Goal: Transaction & Acquisition: Purchase product/service

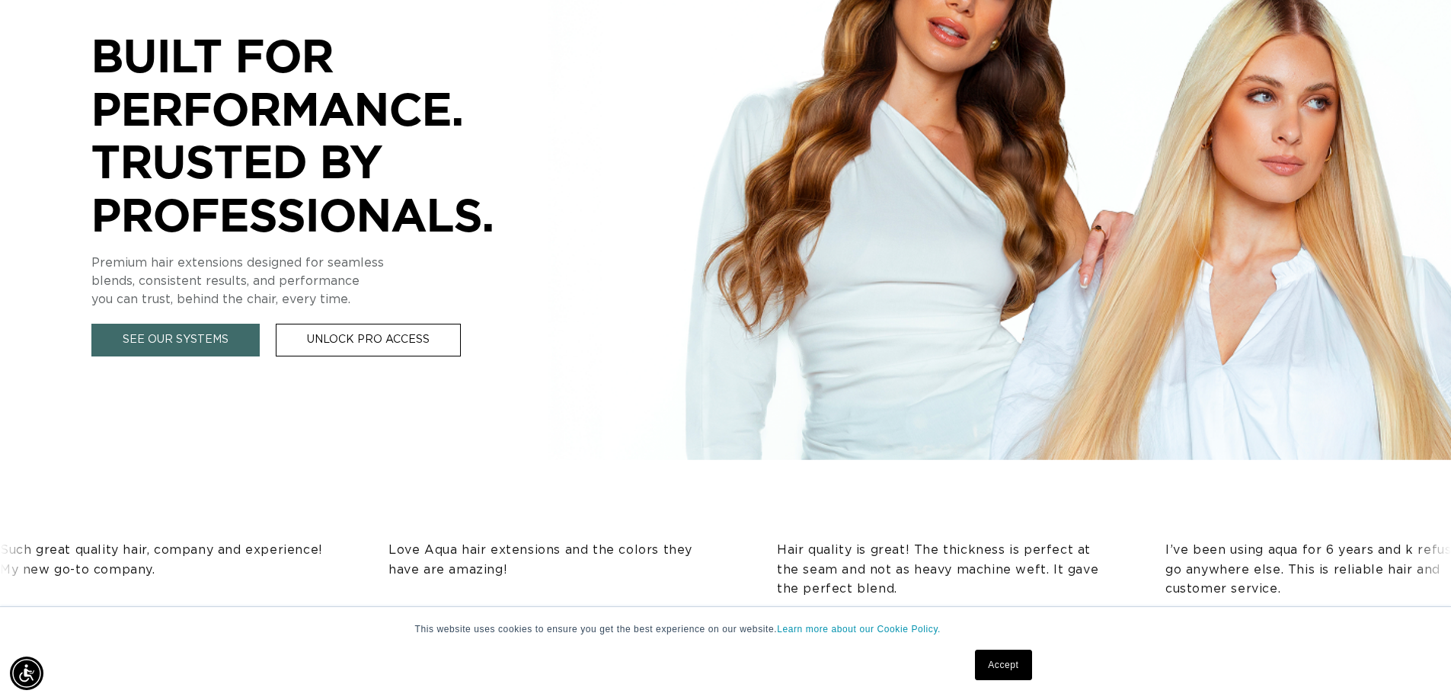
scroll to position [381, 0]
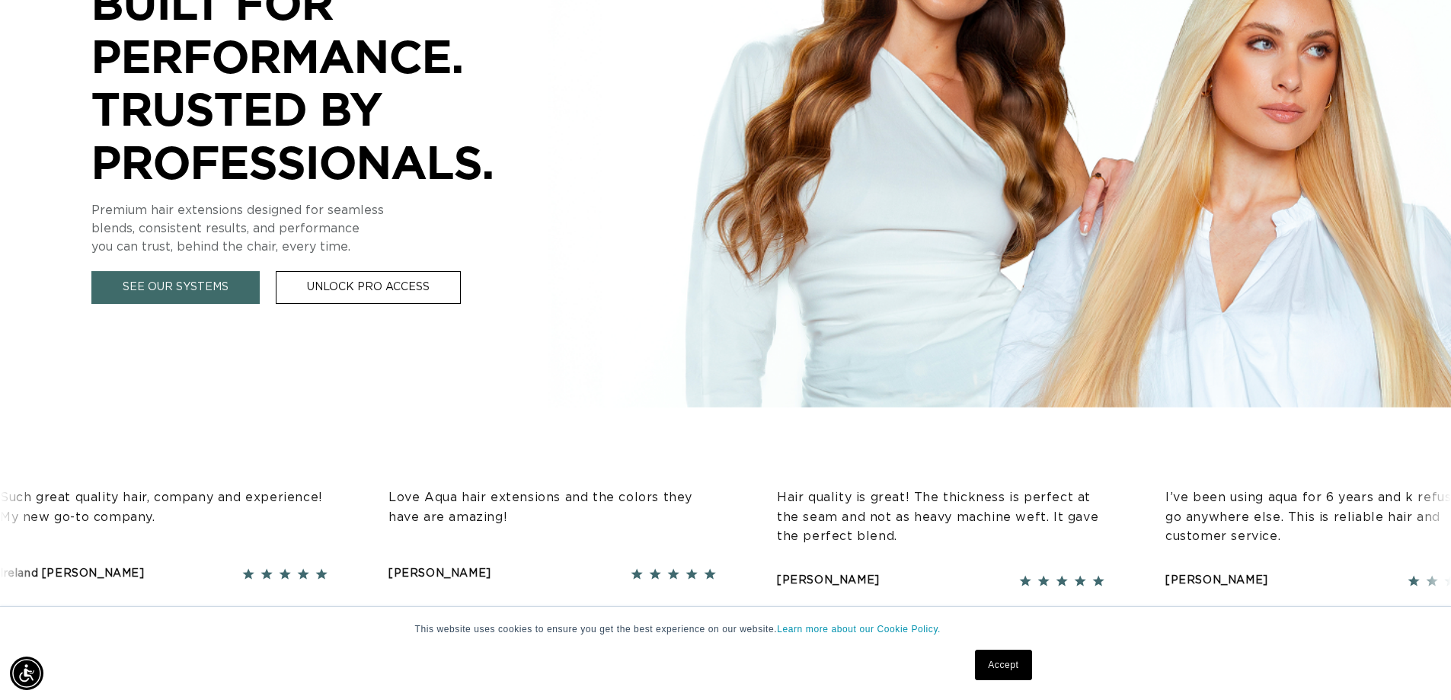
click at [1000, 659] on link "Accept" at bounding box center [1003, 664] width 56 height 30
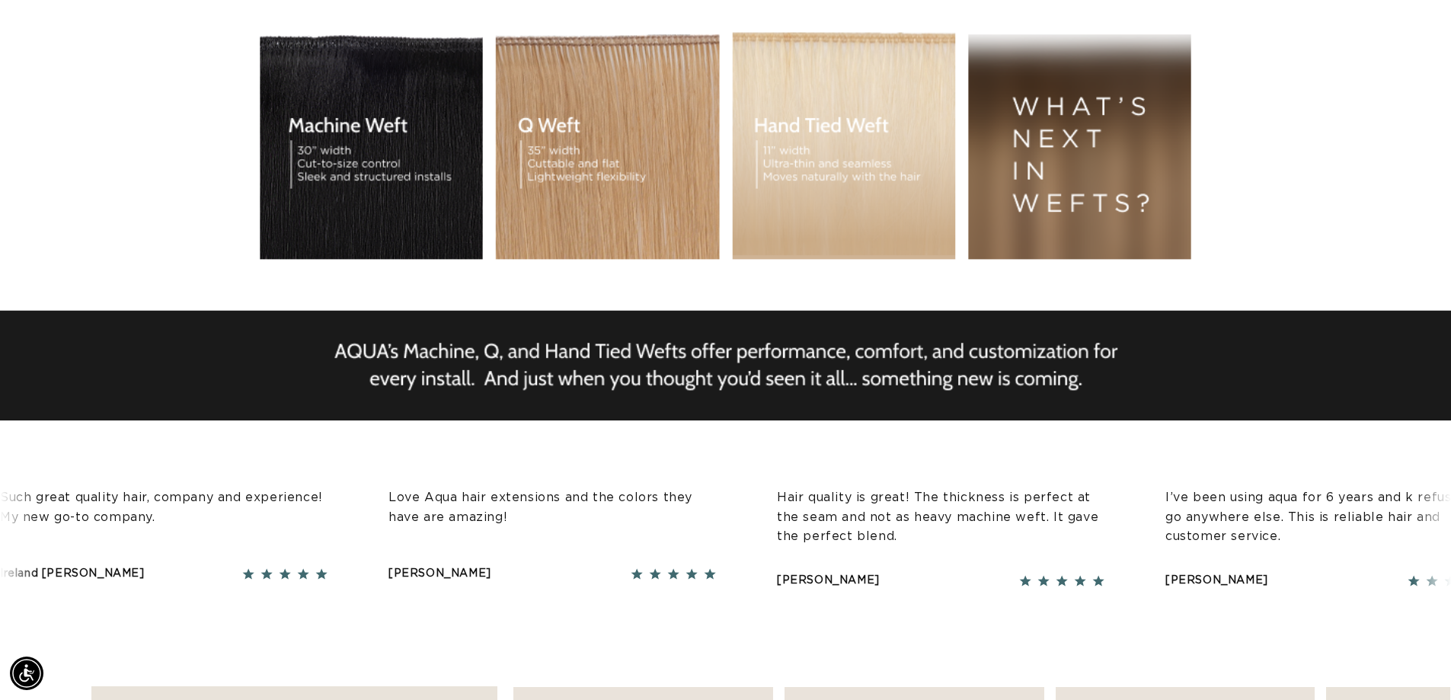
scroll to position [0, 1342]
click at [357, 123] on div "BUILT FOR  PERFORMANCE. TRUSTED BY PROFESSIONALS. Premium hair extensions desig…" at bounding box center [725, 117] width 1451 height 685
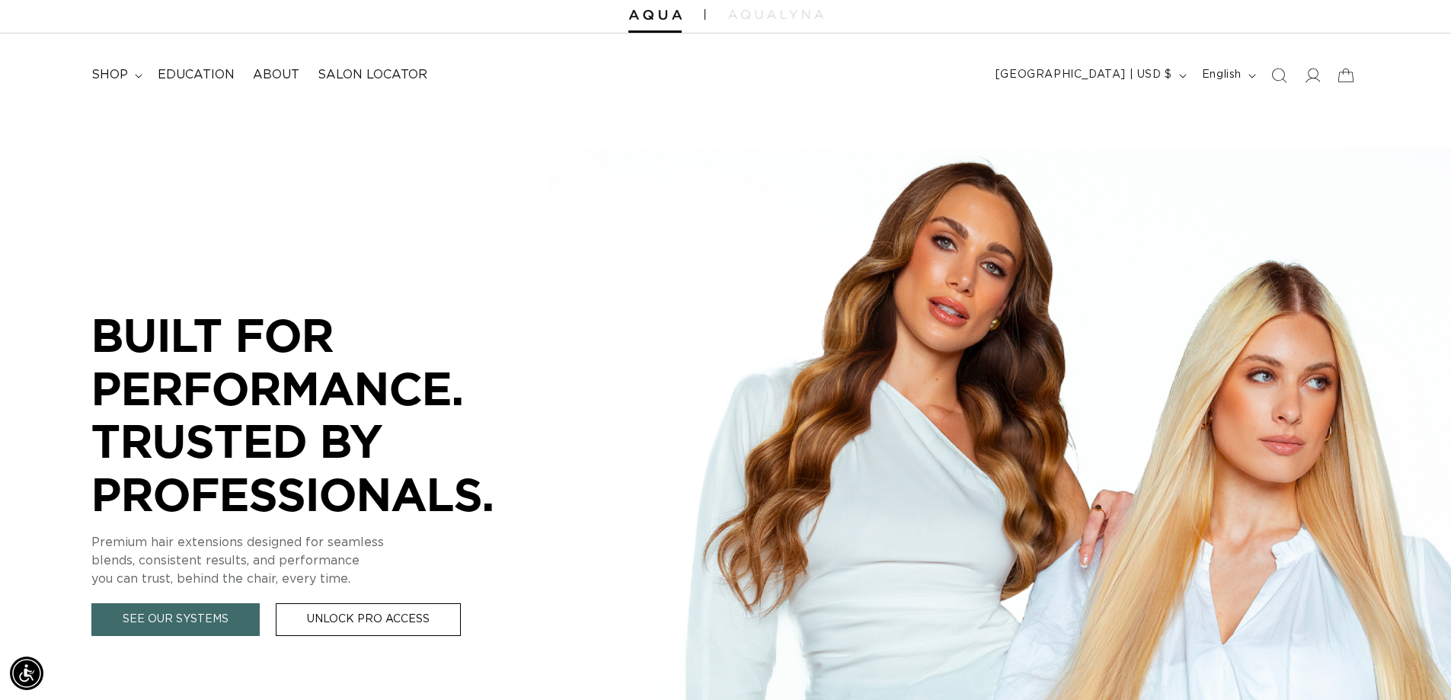
scroll to position [76, 0]
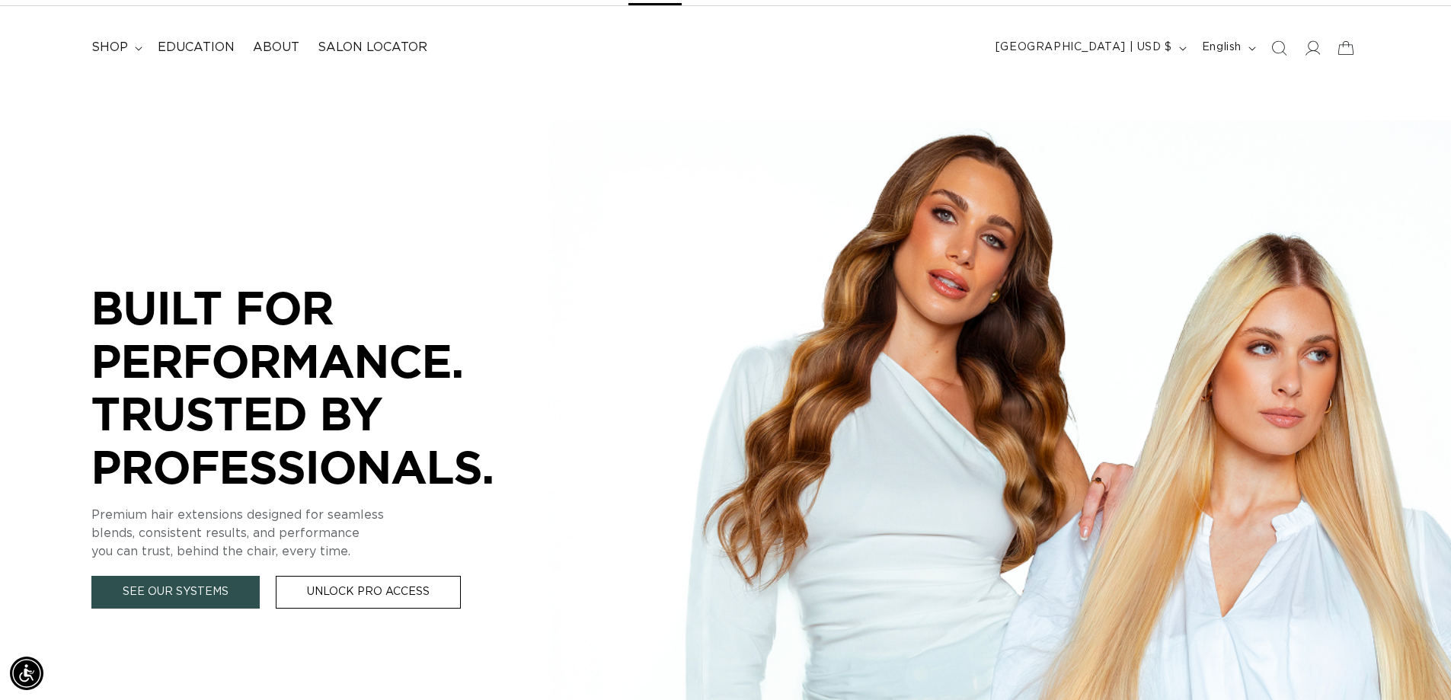
click at [208, 601] on link "See Our Systems" at bounding box center [175, 592] width 168 height 33
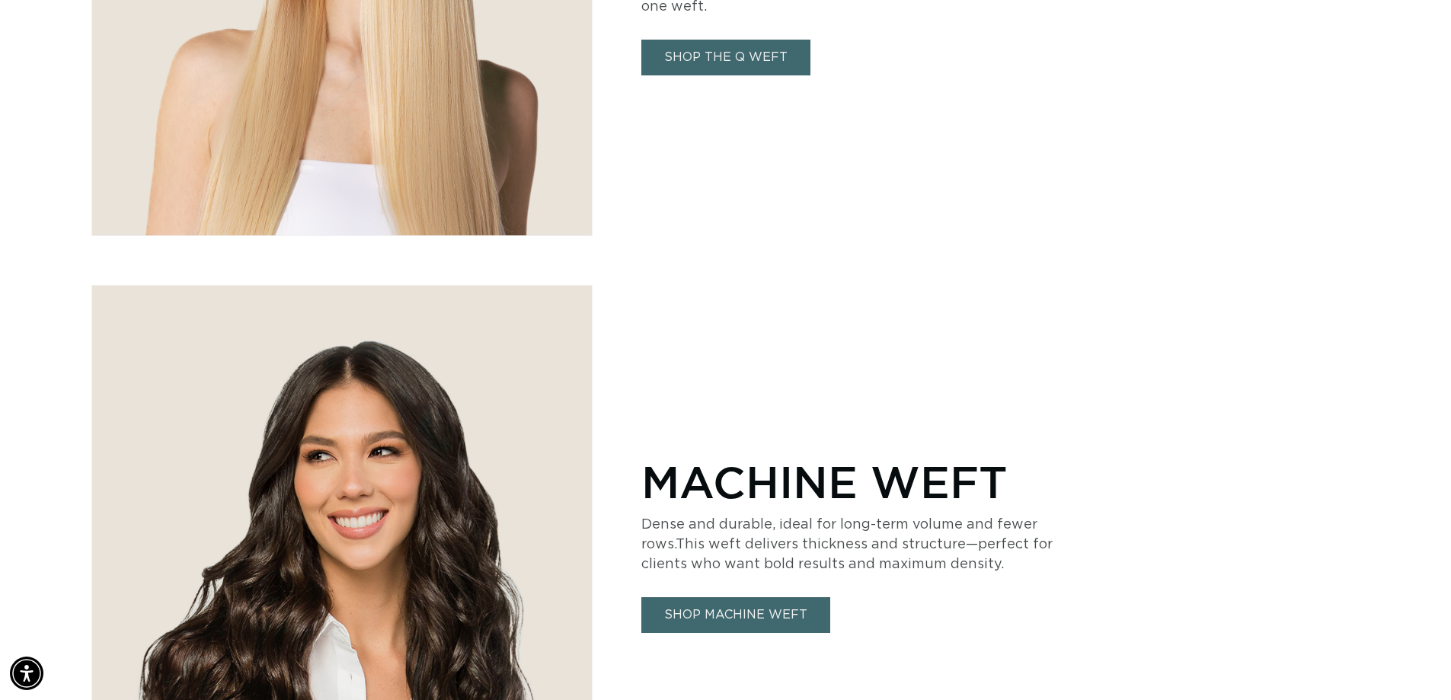
scroll to position [1371, 0]
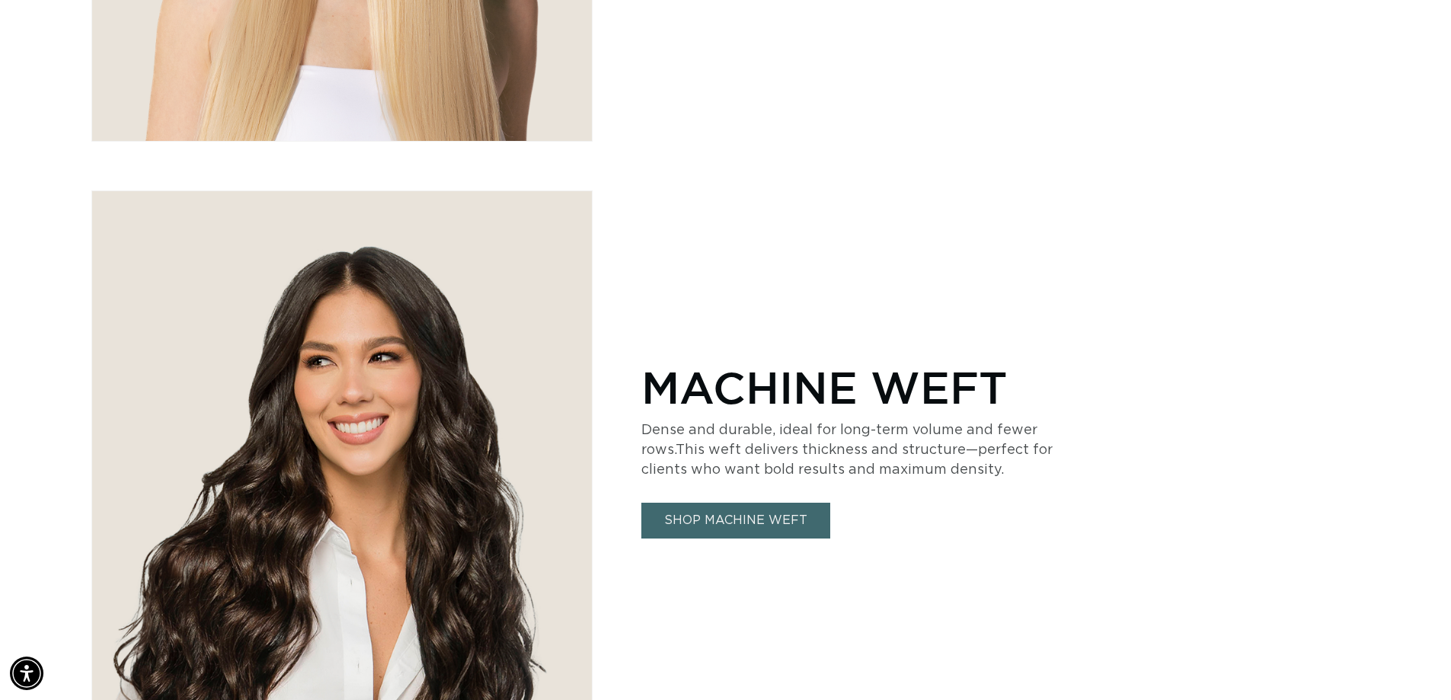
click at [718, 526] on link "SHOP MACHINE WEFT" at bounding box center [735, 521] width 189 height 36
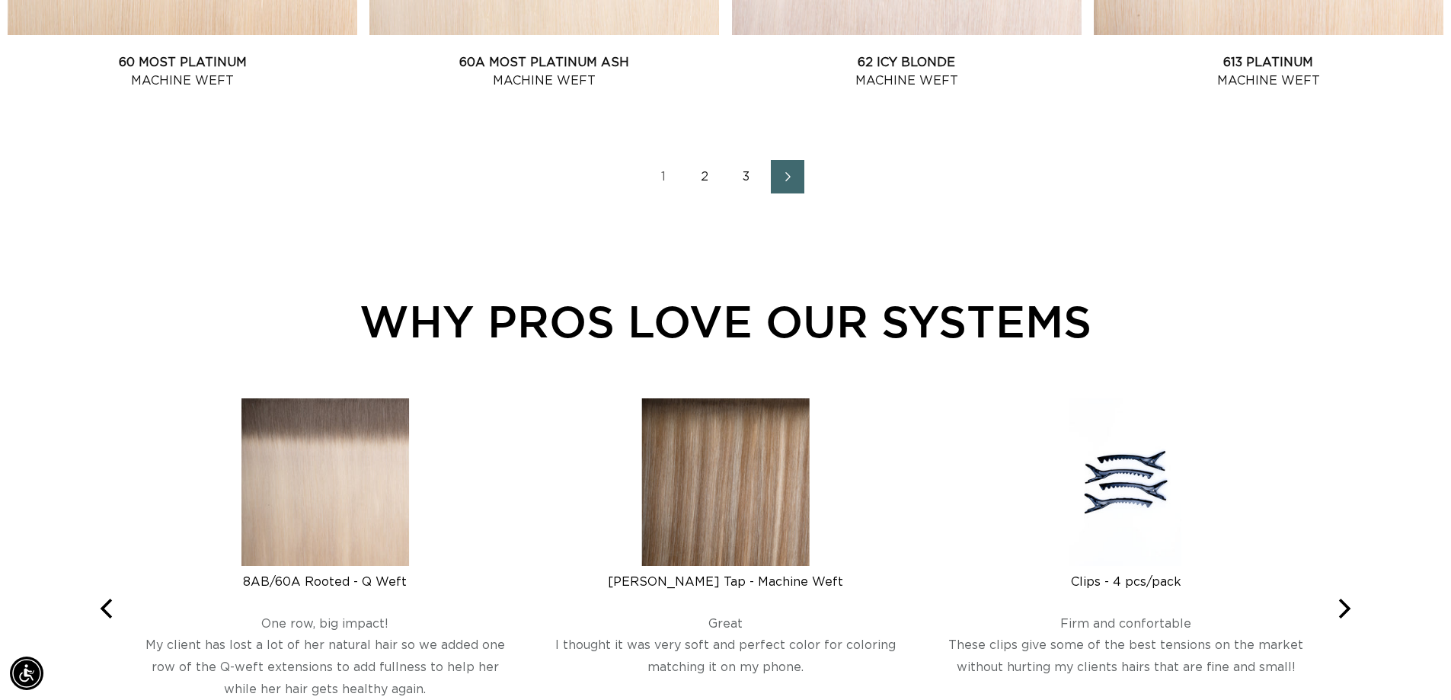
scroll to position [2284, 0]
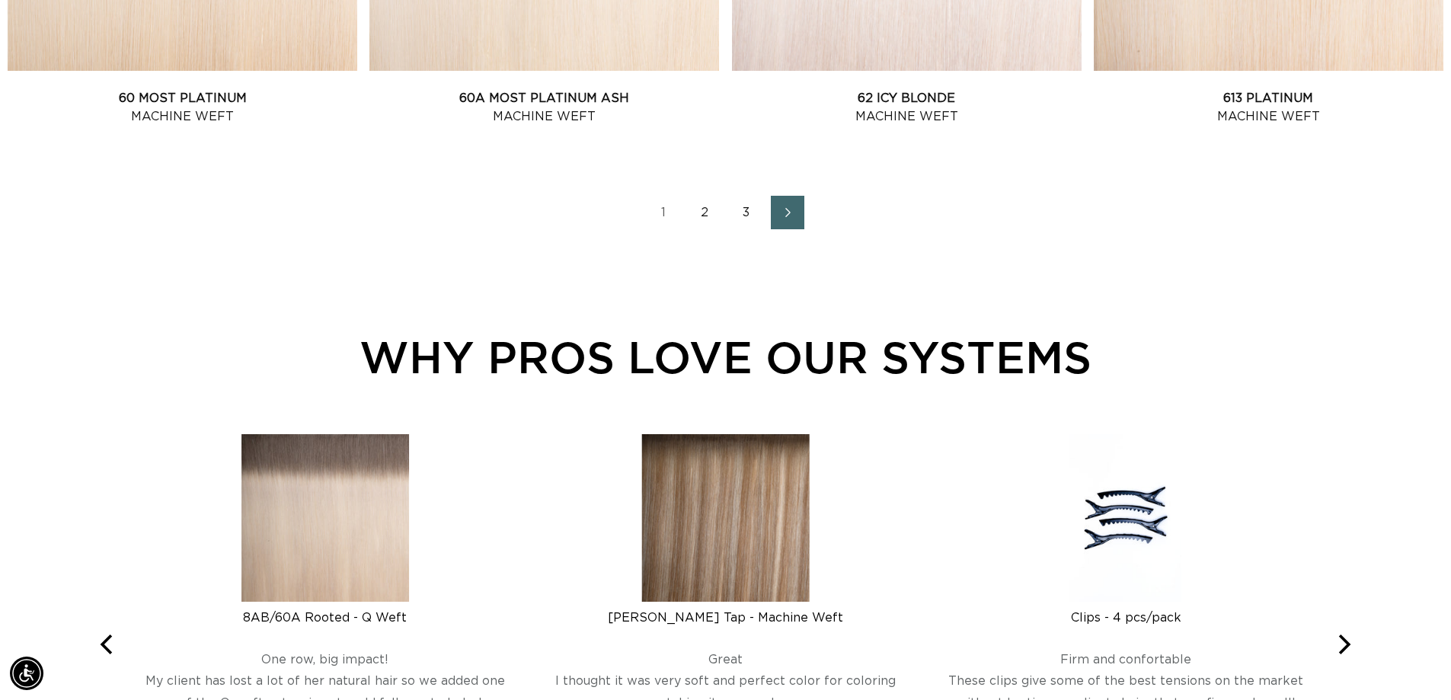
click at [707, 209] on link "2" at bounding box center [705, 213] width 34 height 34
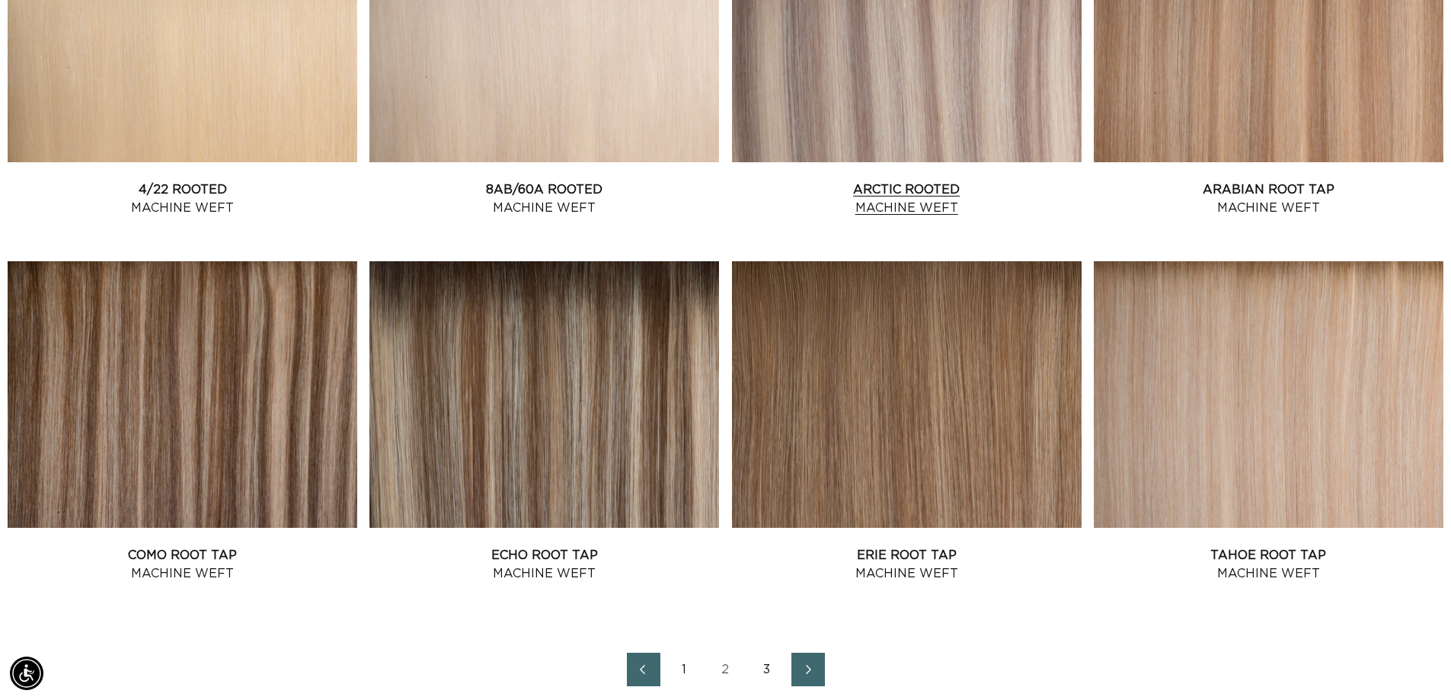
click at [846, 180] on link "Arctic Rooted Machine Weft" at bounding box center [906, 198] width 349 height 37
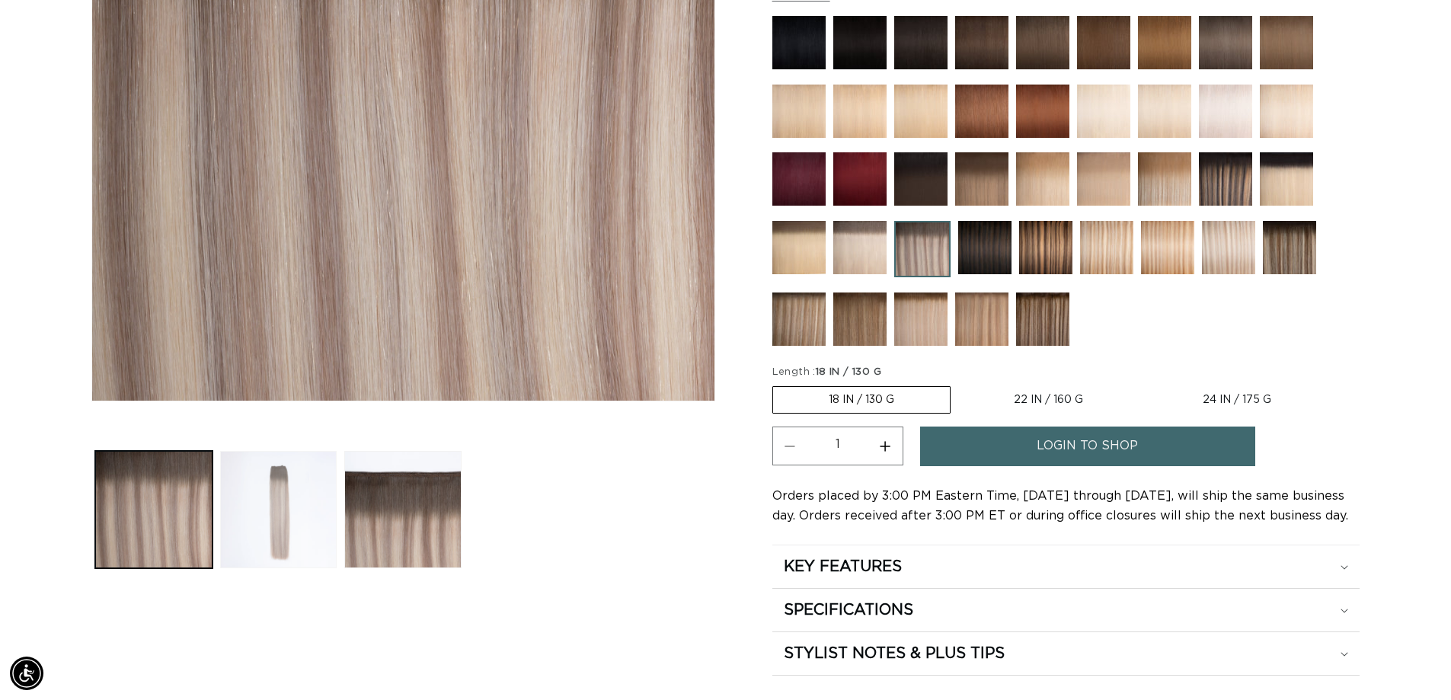
scroll to position [0, 1342]
click at [1068, 394] on label "22 IN / 160 G Variant sold out or unavailable" at bounding box center [1048, 400] width 180 height 26
click at [1060, 395] on label "22 IN / 160 G Variant sold out or unavailable" at bounding box center [1048, 400] width 180 height 26
click at [959, 384] on input "22 IN / 160 G Variant sold out or unavailable" at bounding box center [958, 383] width 1 height 1
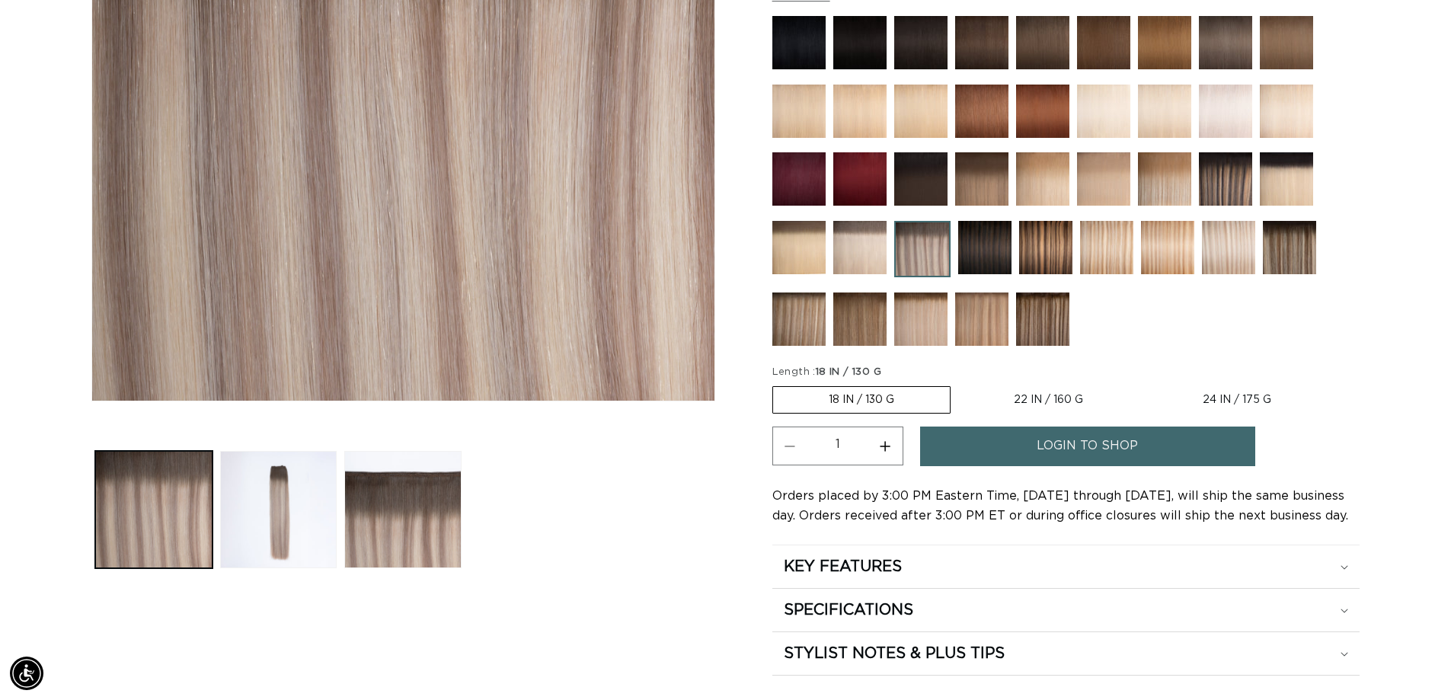
radio input "true"
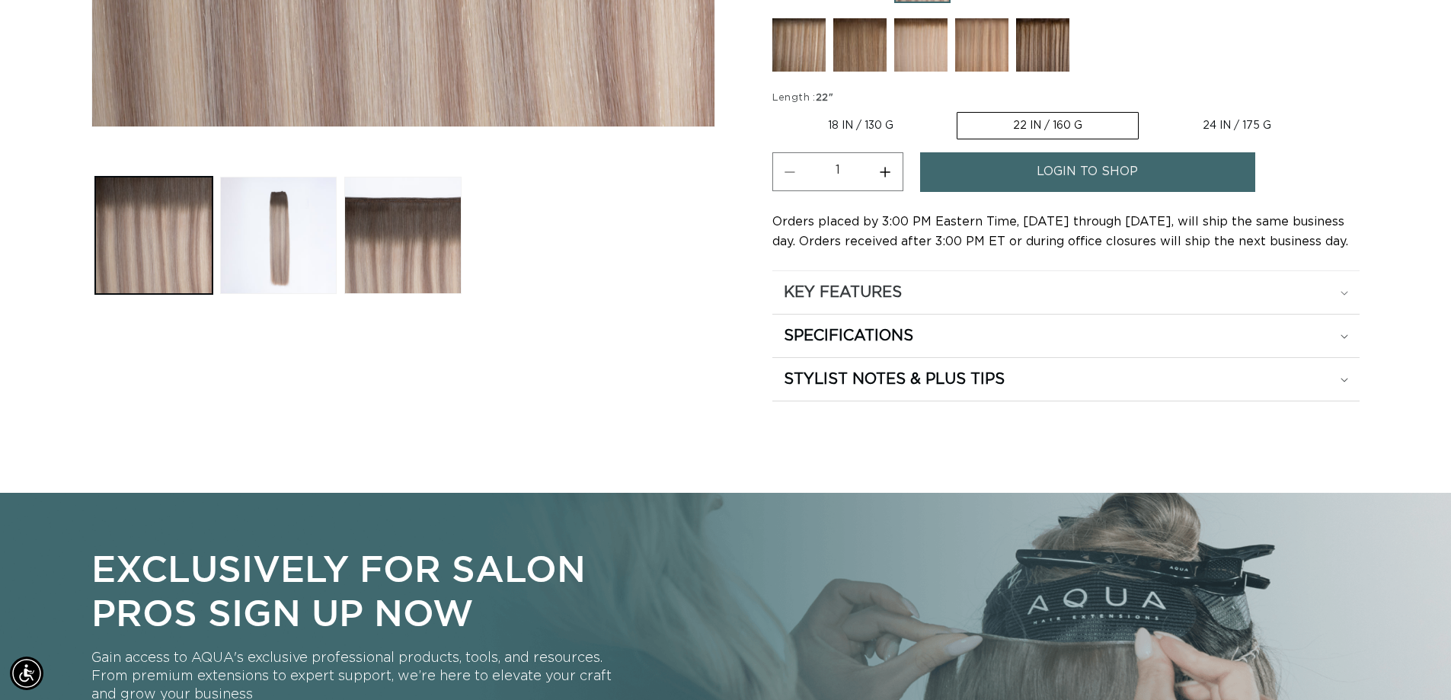
scroll to position [609, 0]
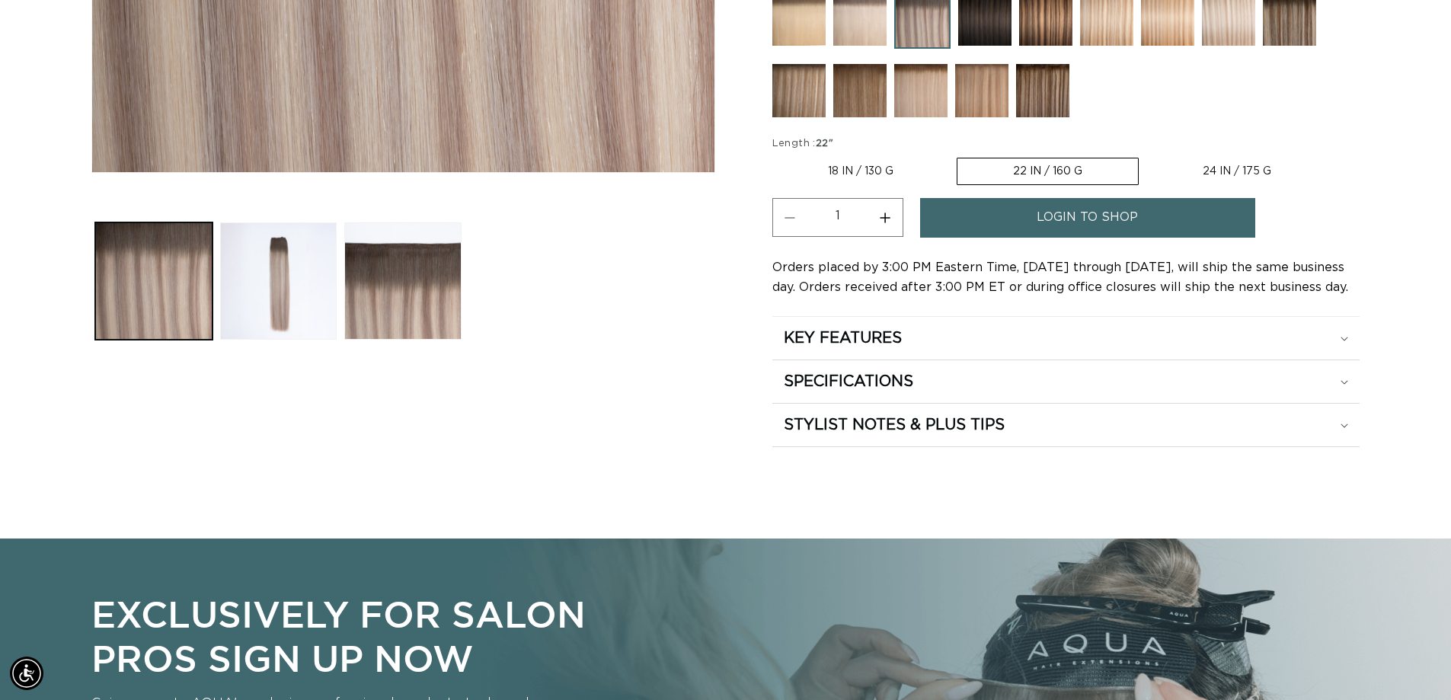
click at [1084, 228] on span "login to shop" at bounding box center [1086, 217] width 101 height 39
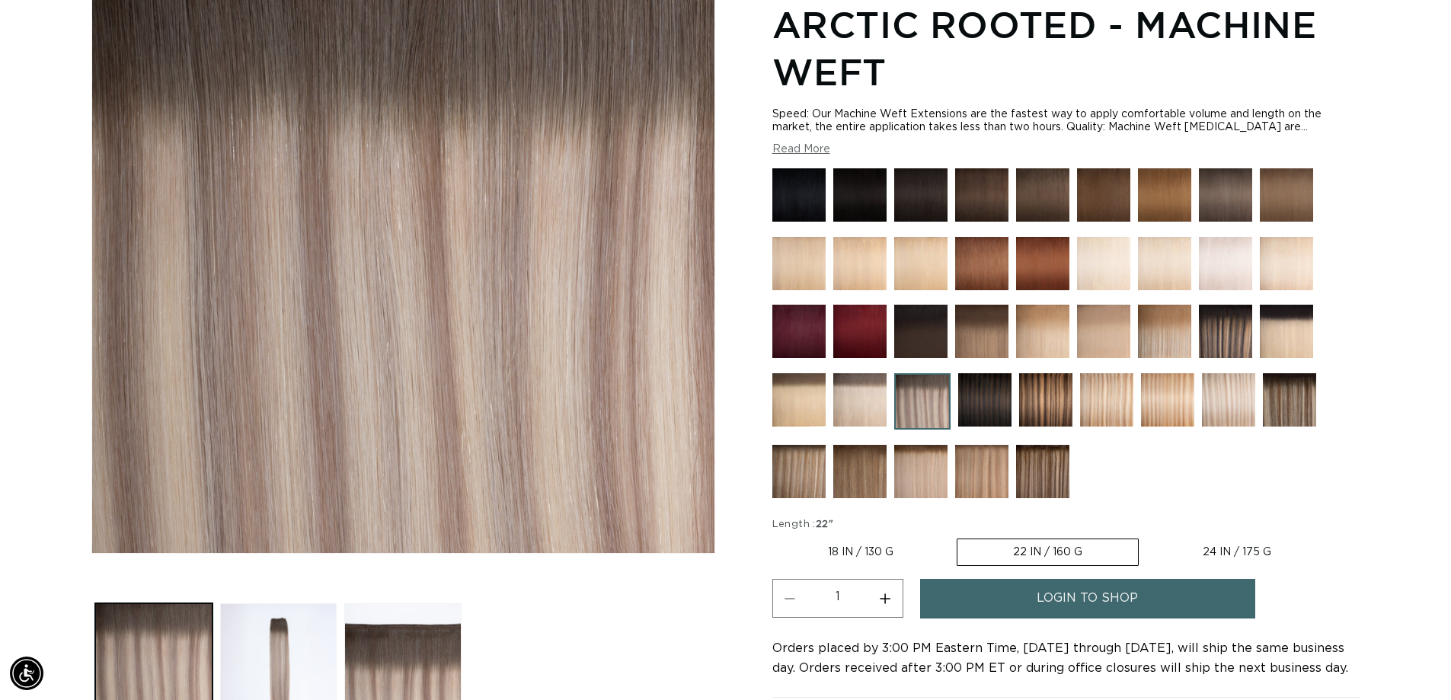
scroll to position [0, 1342]
click at [1230, 388] on img at bounding box center [1228, 399] width 53 height 53
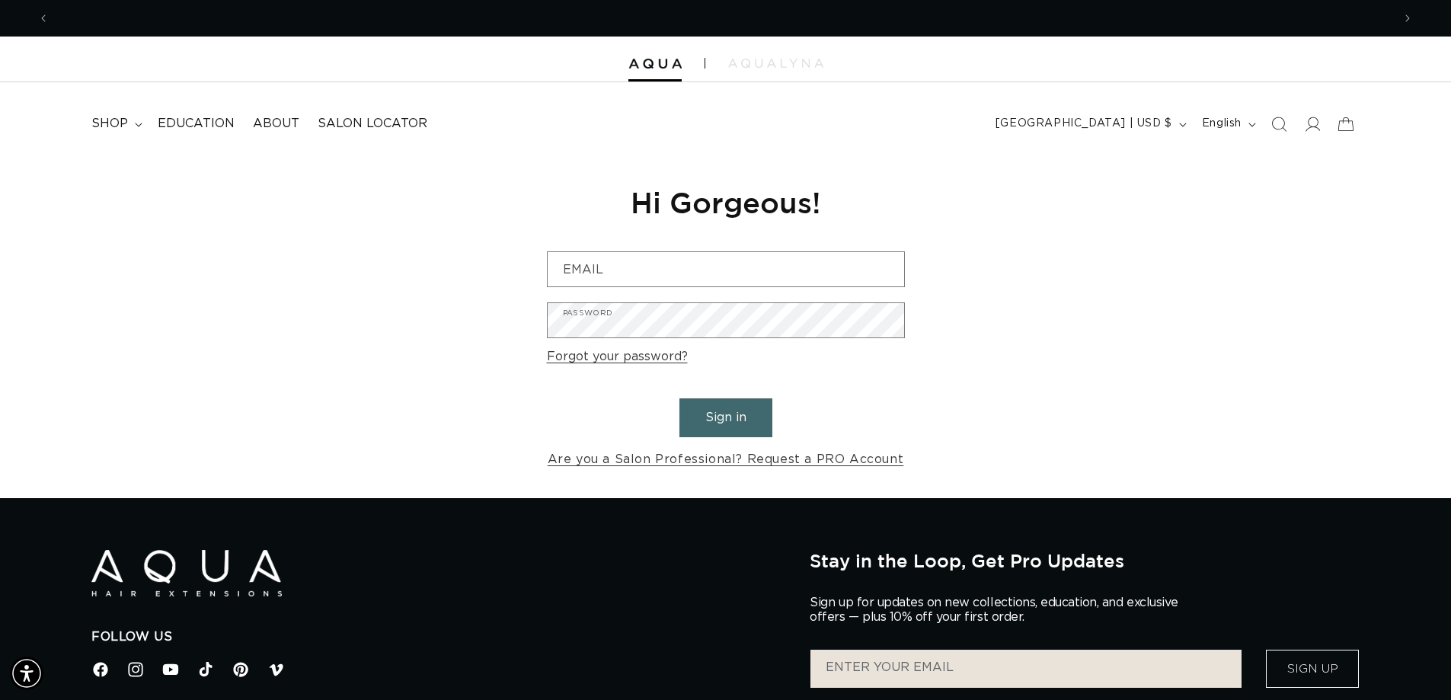
scroll to position [0, 1342]
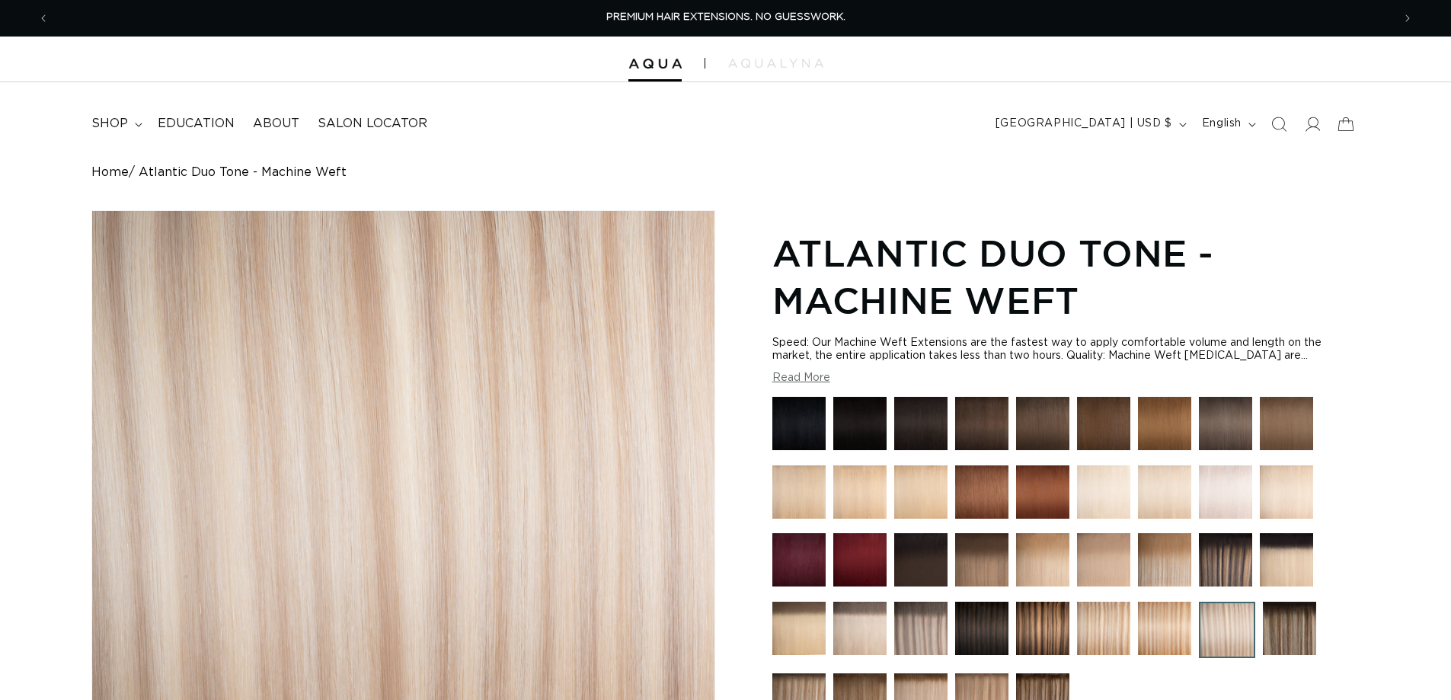
scroll to position [152, 0]
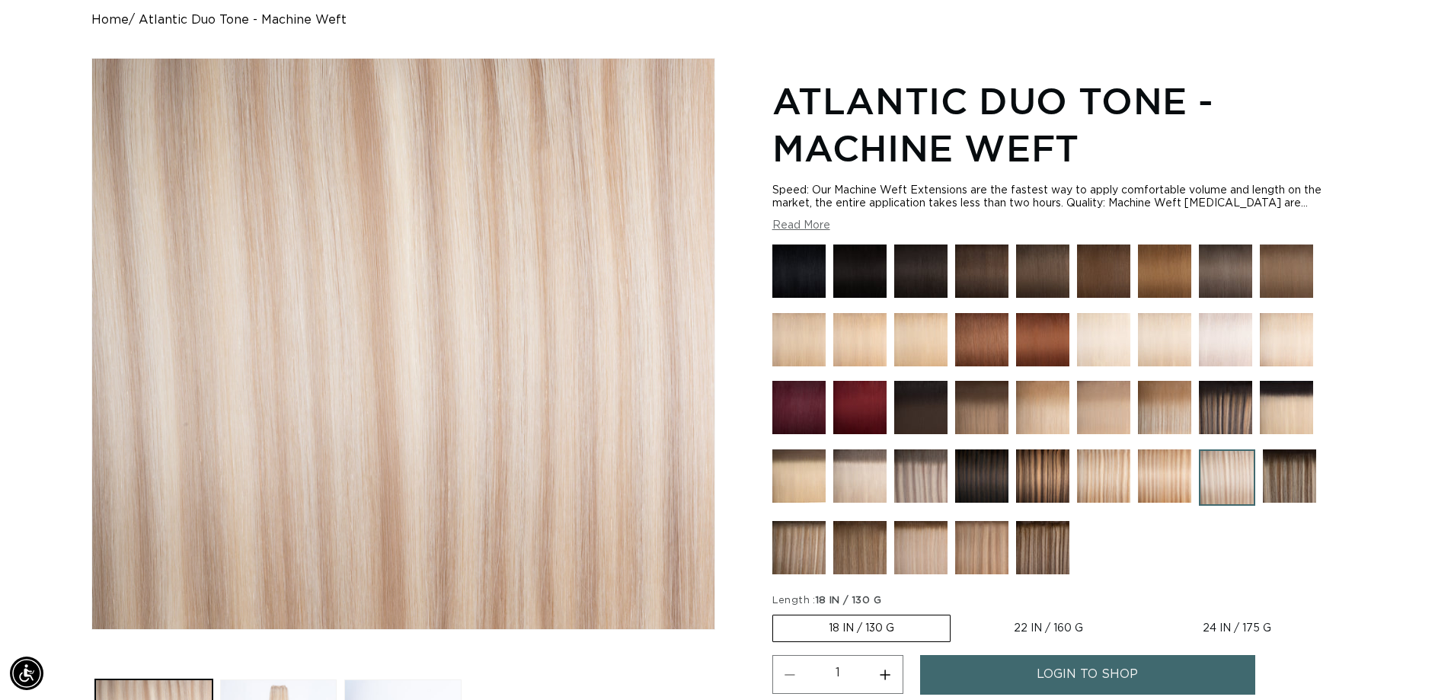
click at [914, 539] on img at bounding box center [920, 547] width 53 height 53
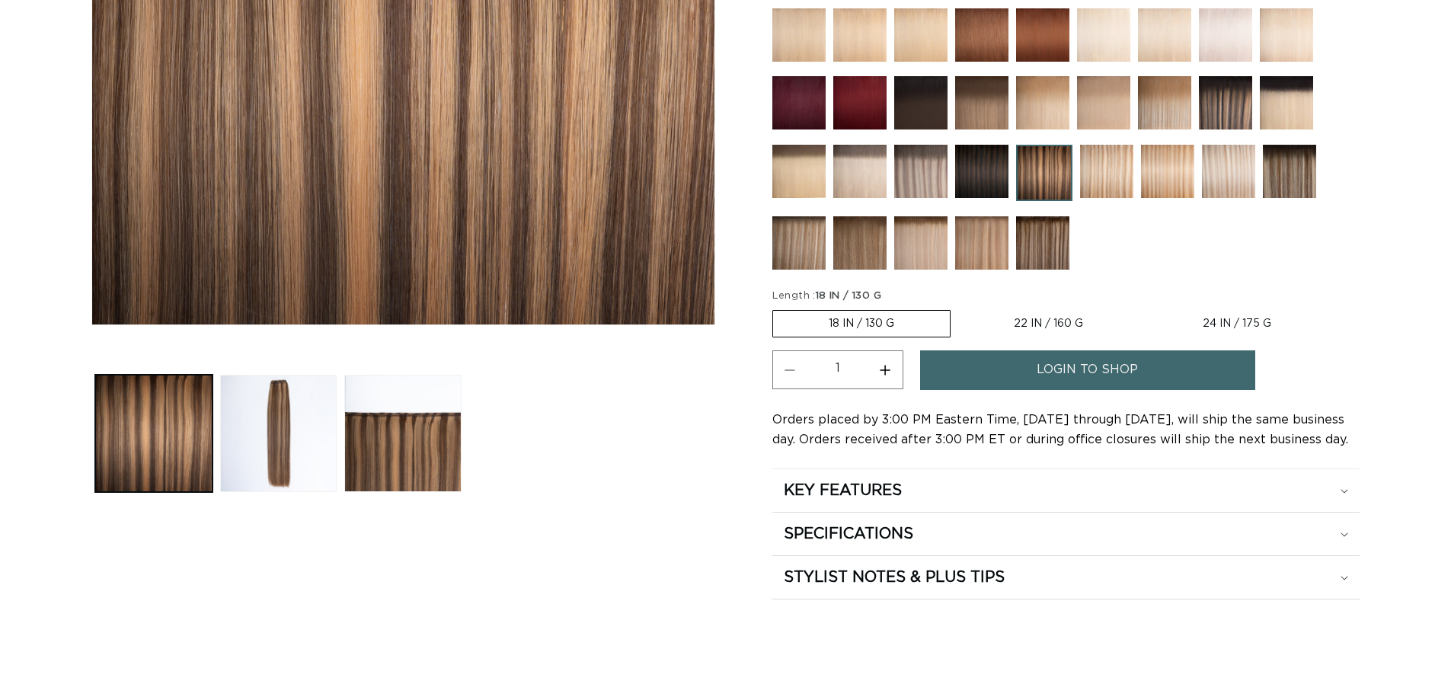
click at [846, 326] on label "18 IN / 130 G Variant sold out or unavailable" at bounding box center [861, 323] width 178 height 27
click at [777, 308] on input "18 IN / 130 G Variant sold out or unavailable" at bounding box center [776, 307] width 1 height 1
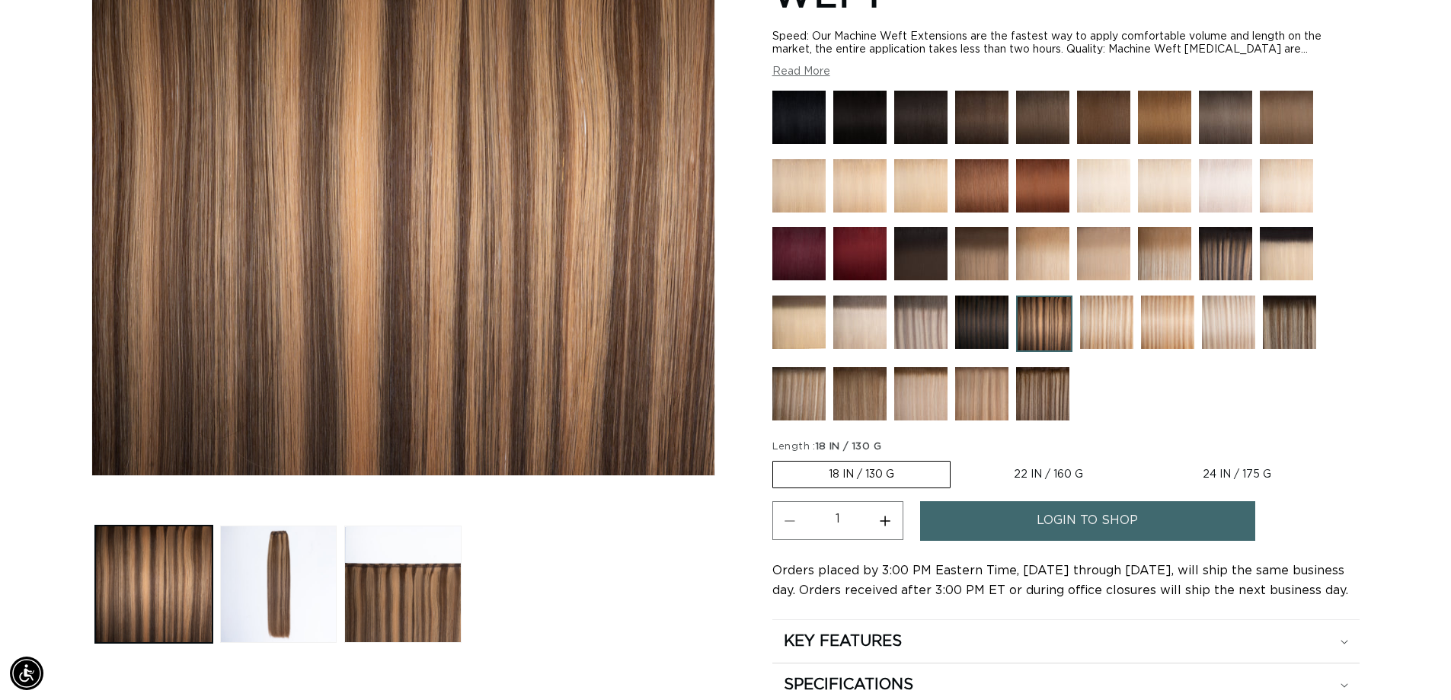
scroll to position [305, 0]
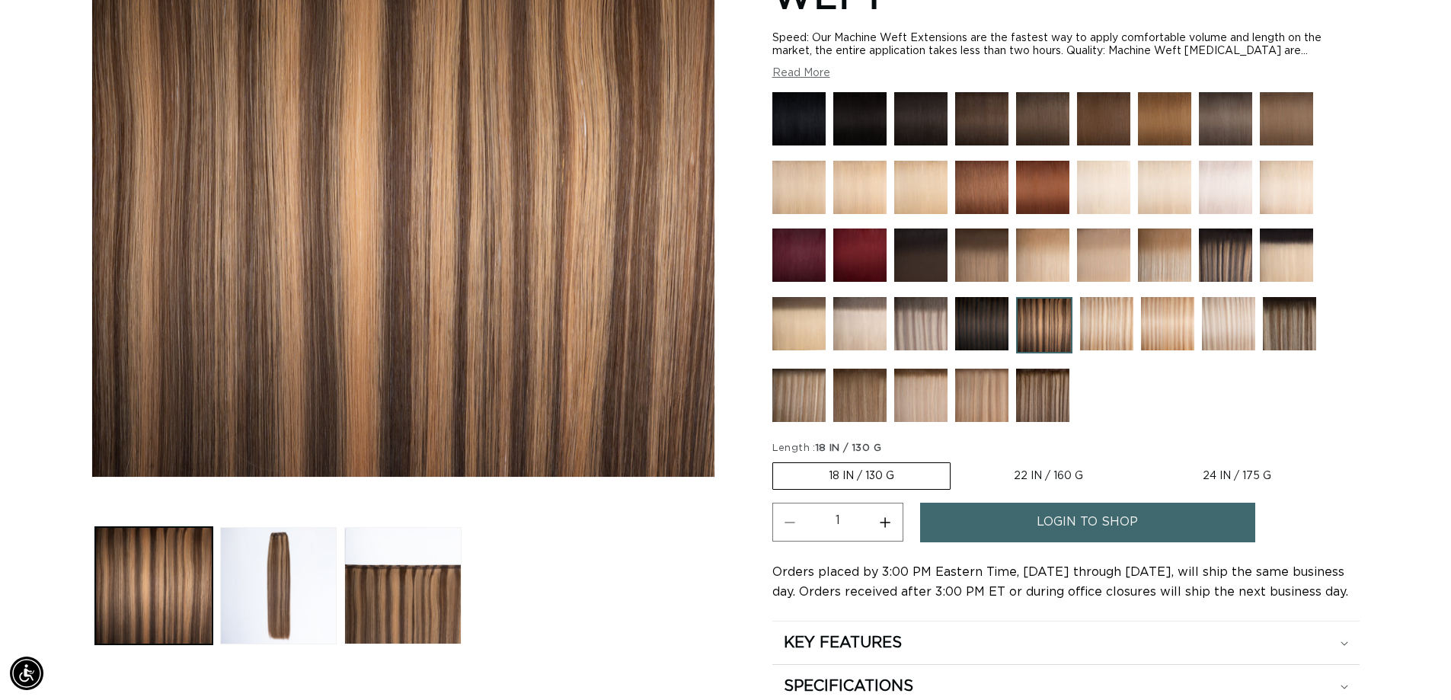
click at [862, 324] on img at bounding box center [859, 323] width 53 height 53
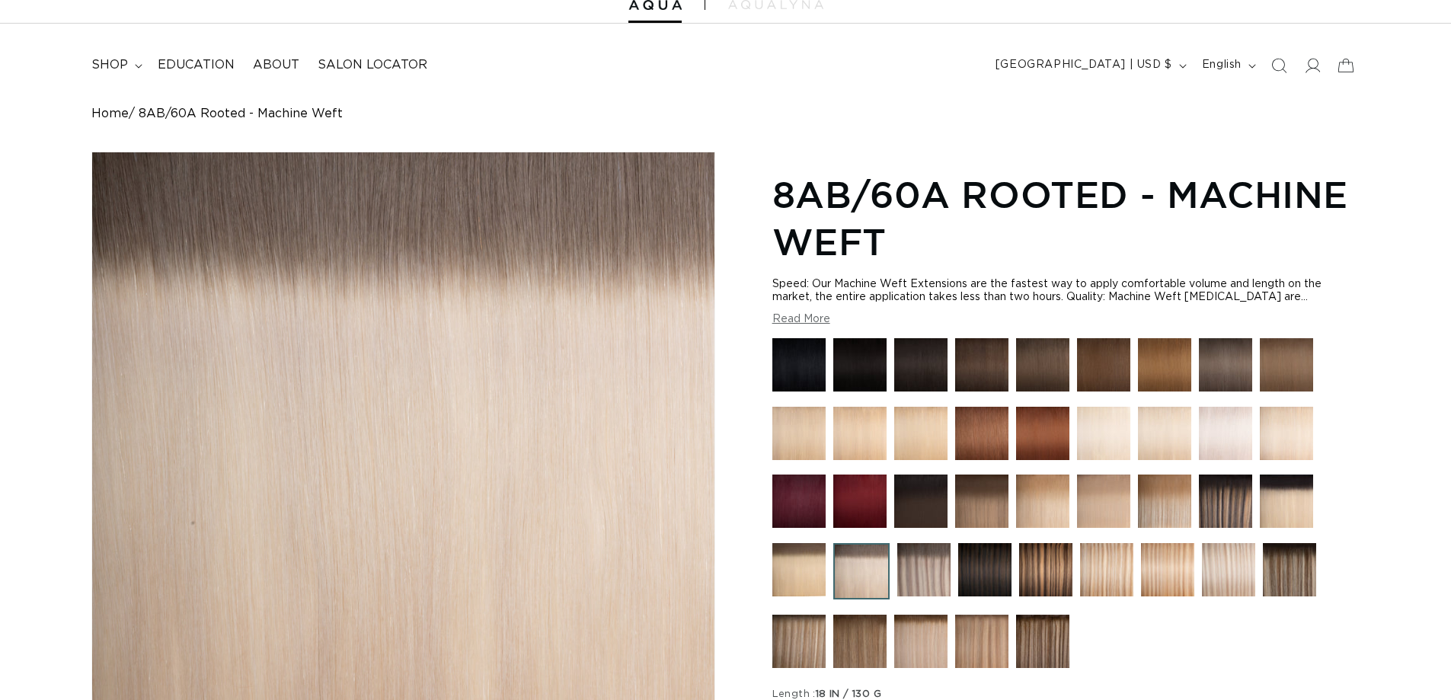
scroll to position [76, 0]
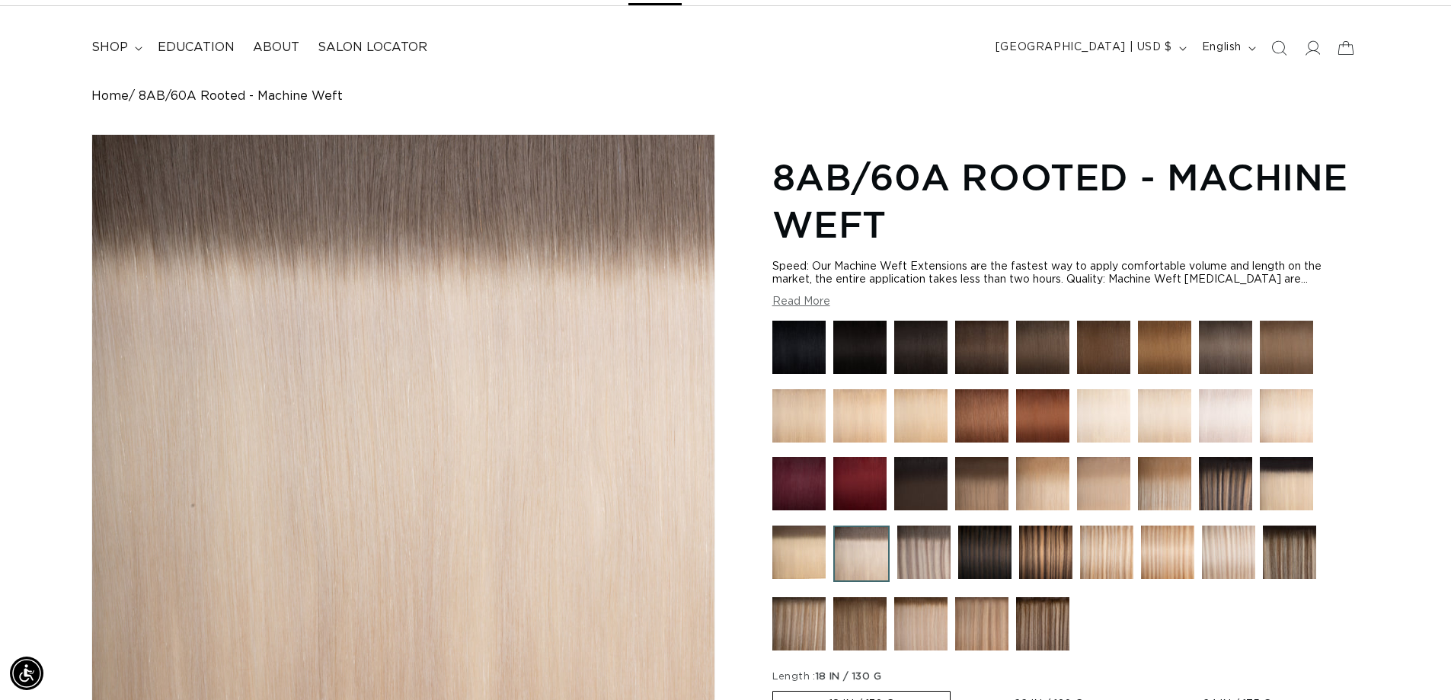
click at [1160, 488] on img at bounding box center [1164, 483] width 53 height 53
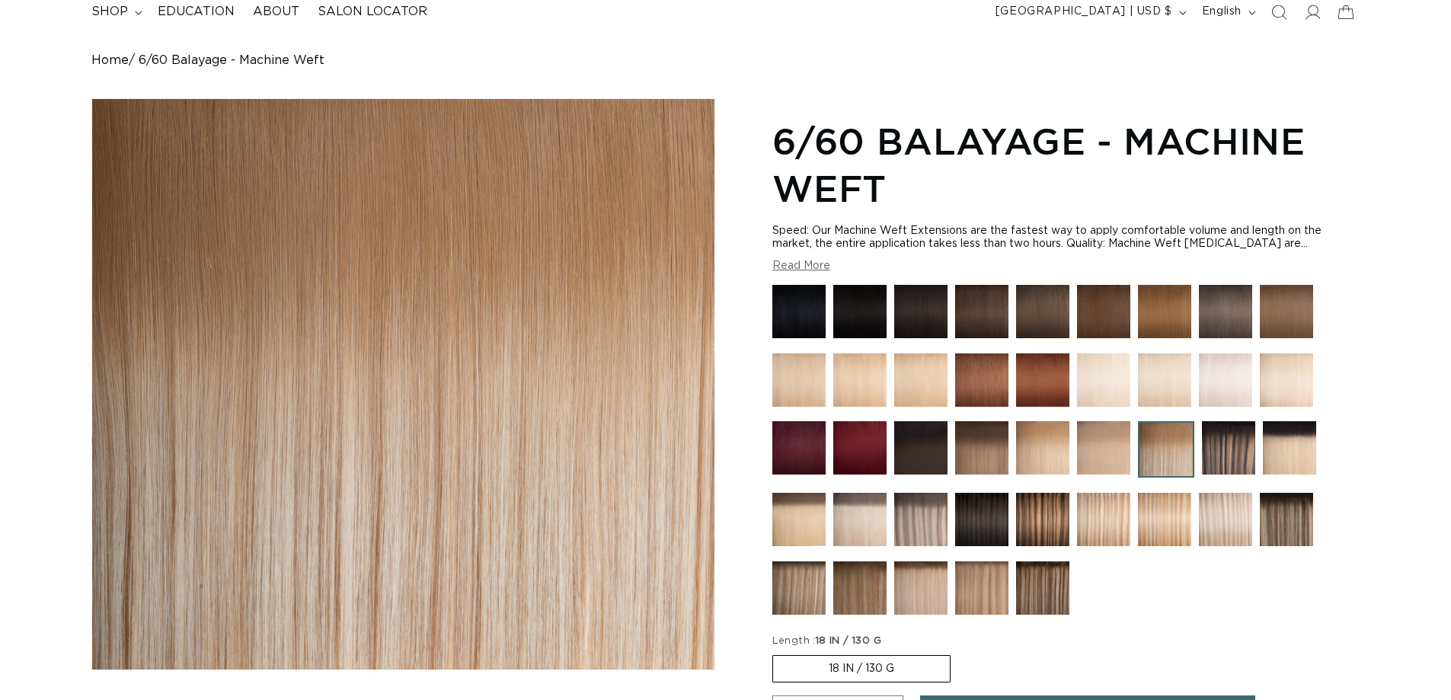
scroll to position [228, 0]
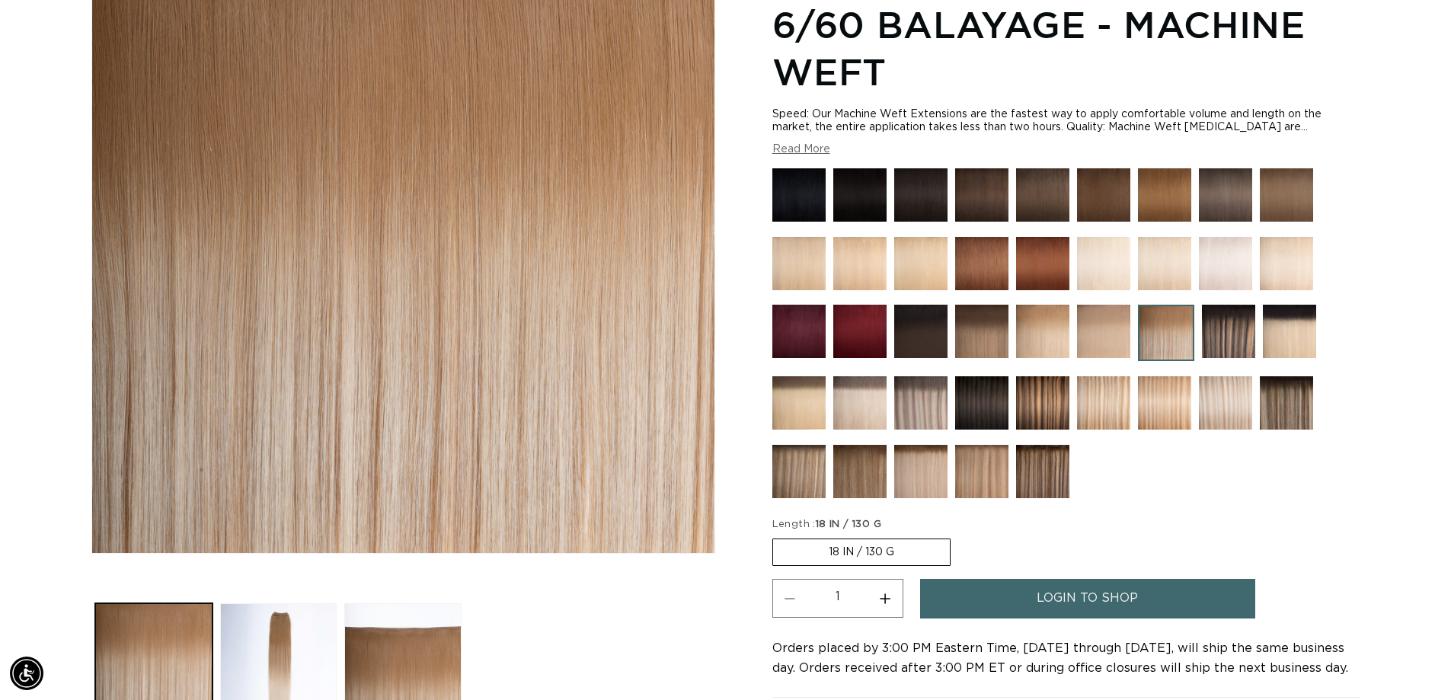
click at [1234, 405] on img at bounding box center [1224, 402] width 53 height 53
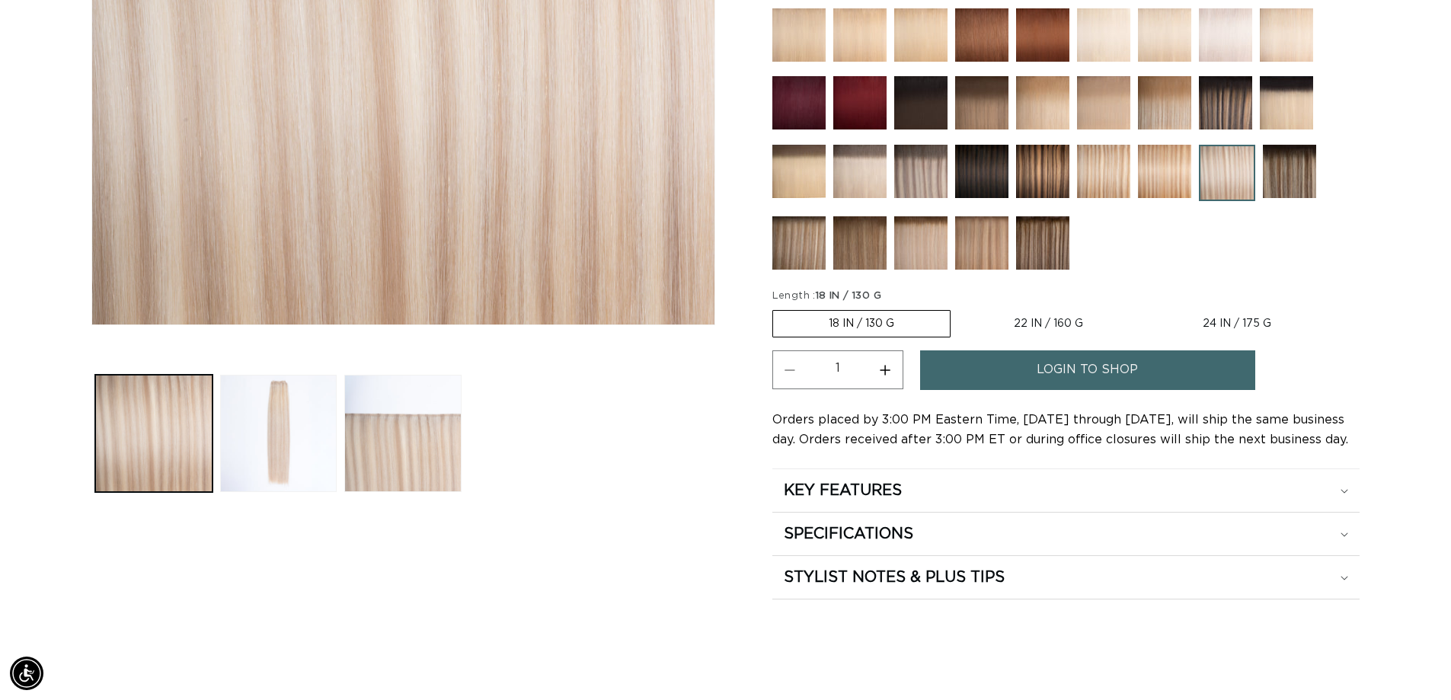
click at [1221, 174] on img at bounding box center [1226, 173] width 56 height 56
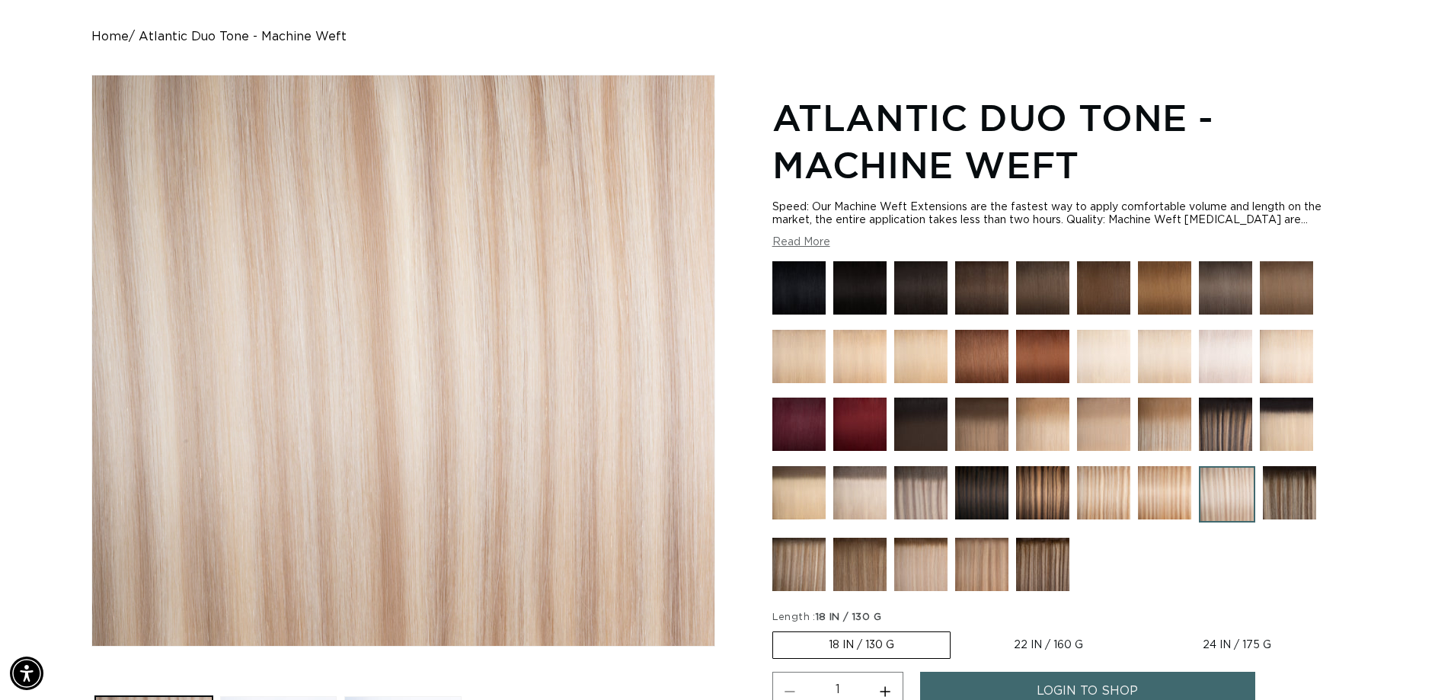
scroll to position [152, 0]
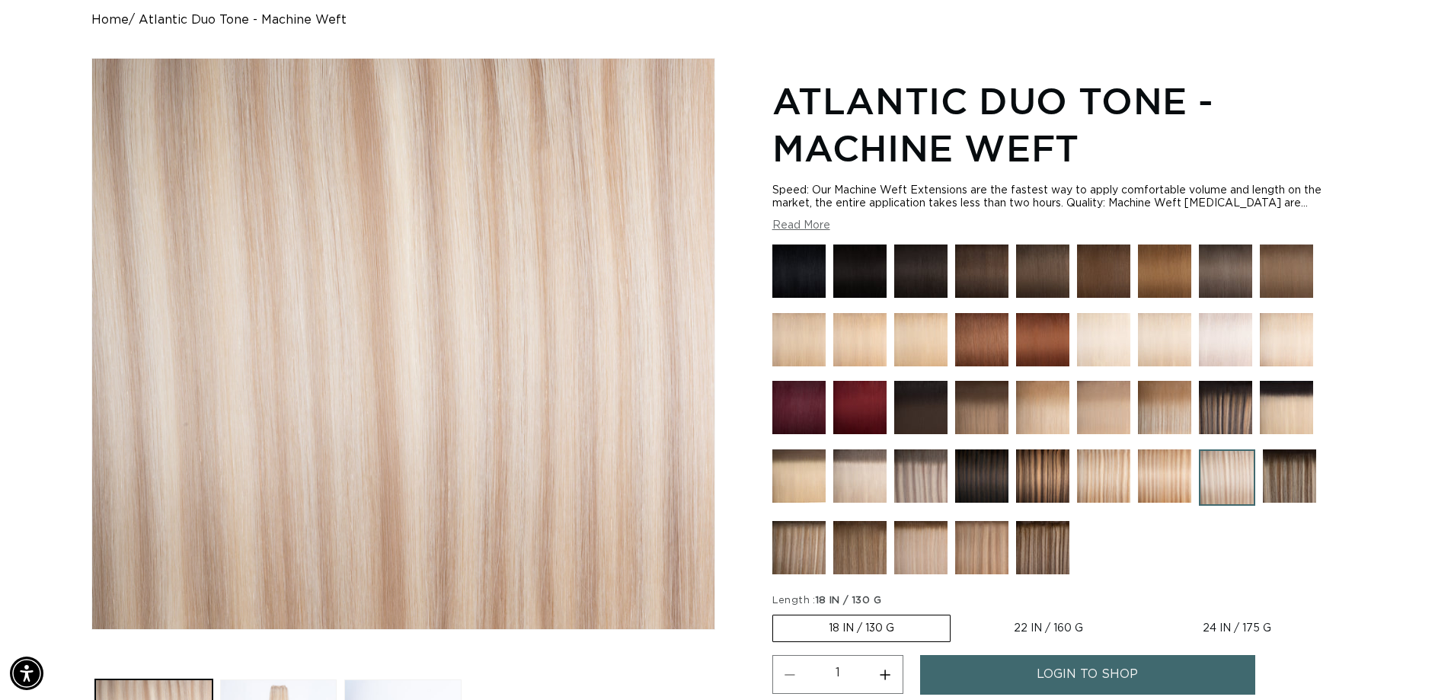
click at [1297, 418] on img at bounding box center [1285, 407] width 53 height 53
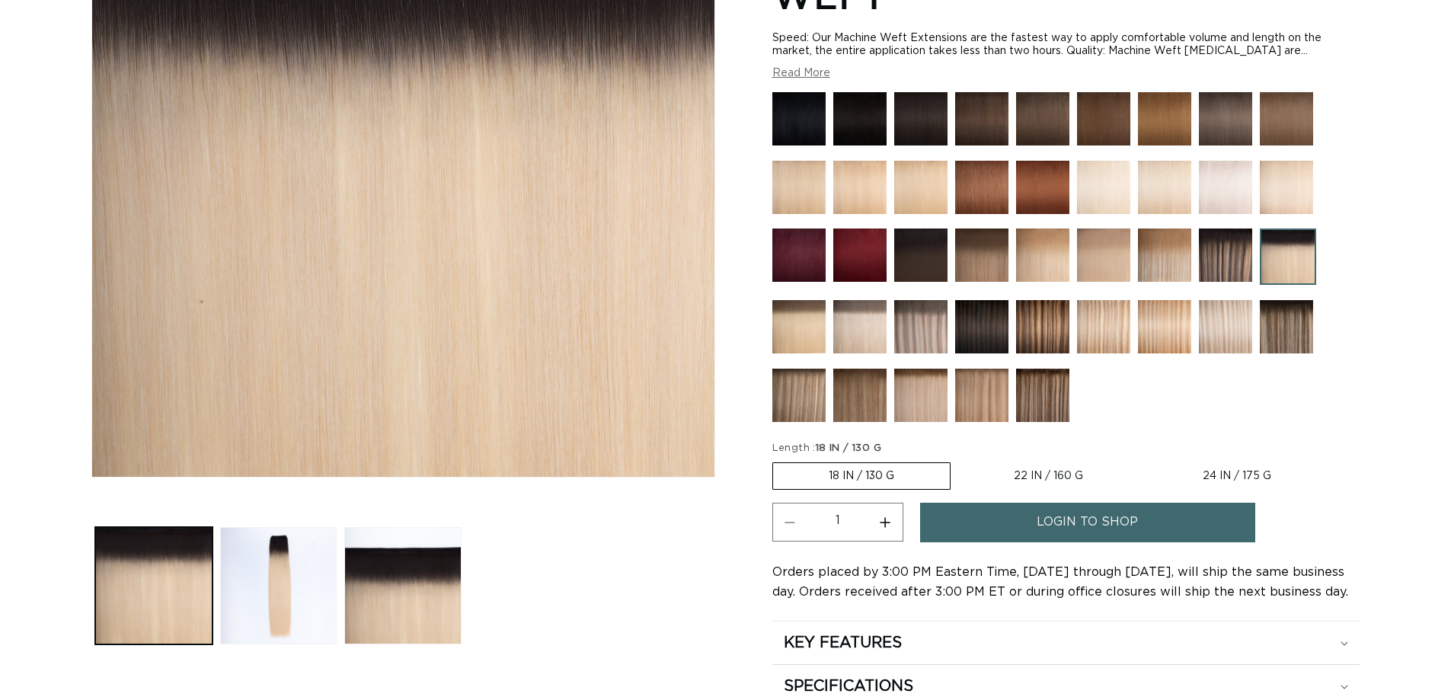
scroll to position [305, 0]
click at [915, 407] on img at bounding box center [920, 395] width 53 height 53
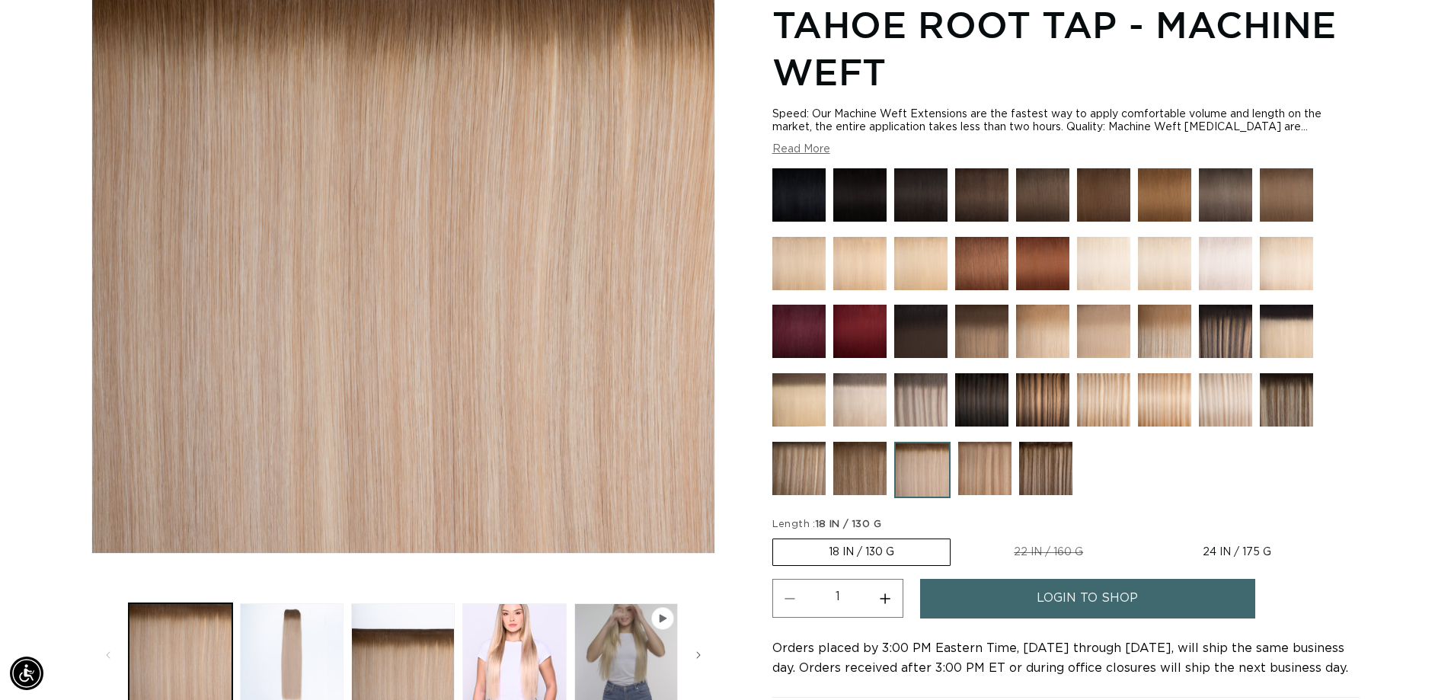
scroll to position [0, 1342]
click at [1056, 471] on img at bounding box center [1045, 468] width 53 height 53
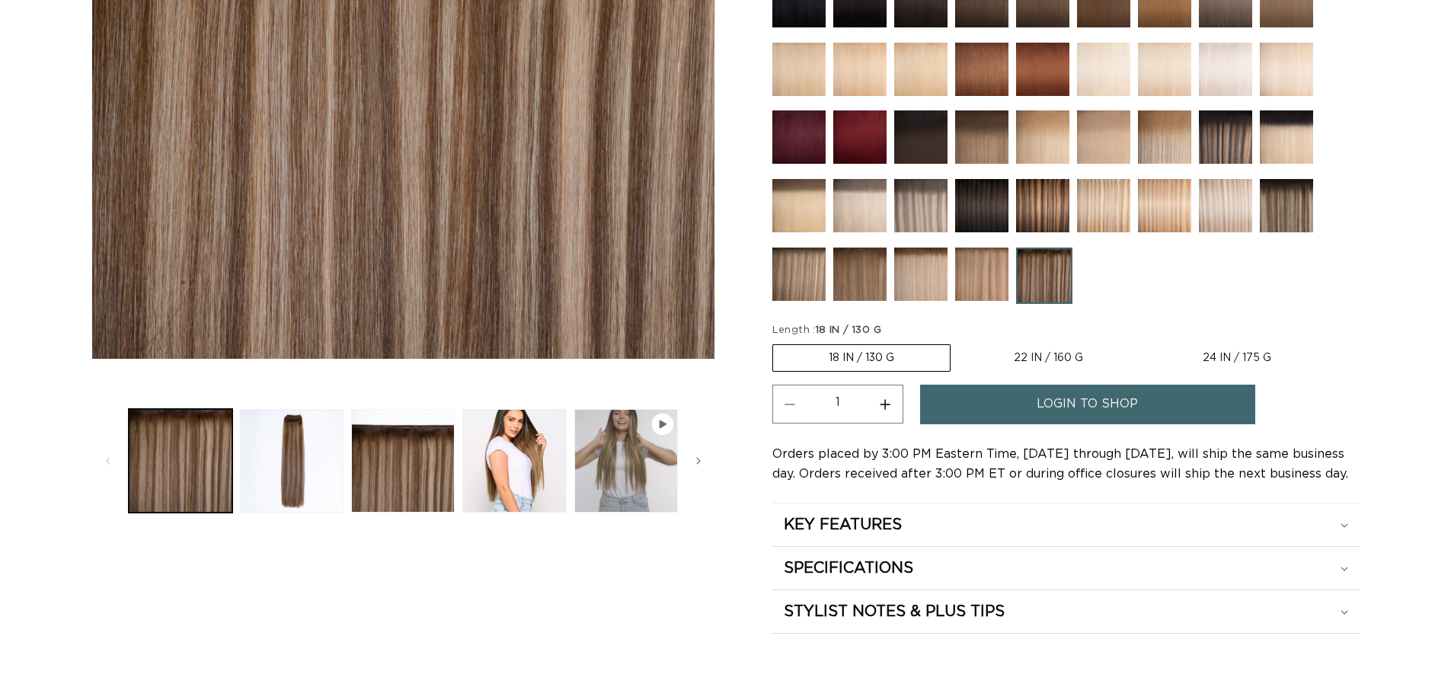
scroll to position [381, 0]
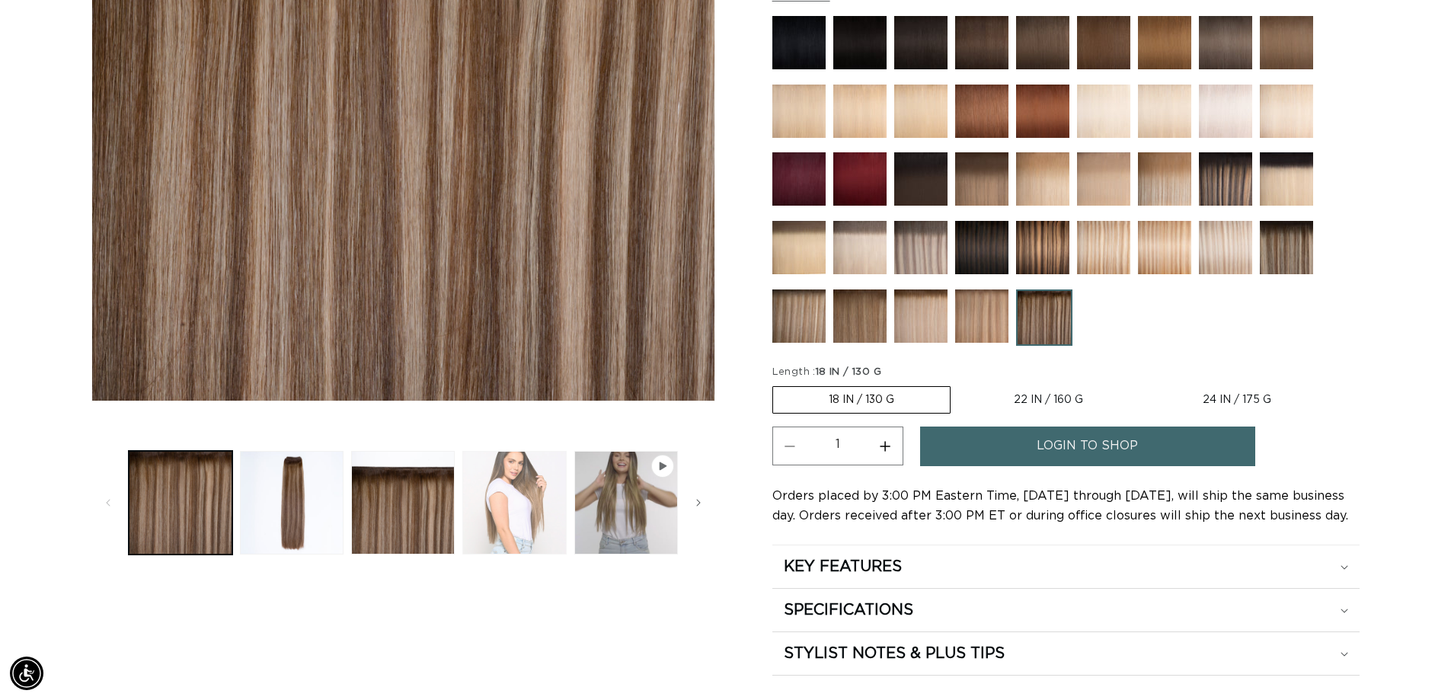
click at [528, 511] on button "Load image 4 in gallery view" at bounding box center [514, 503] width 104 height 104
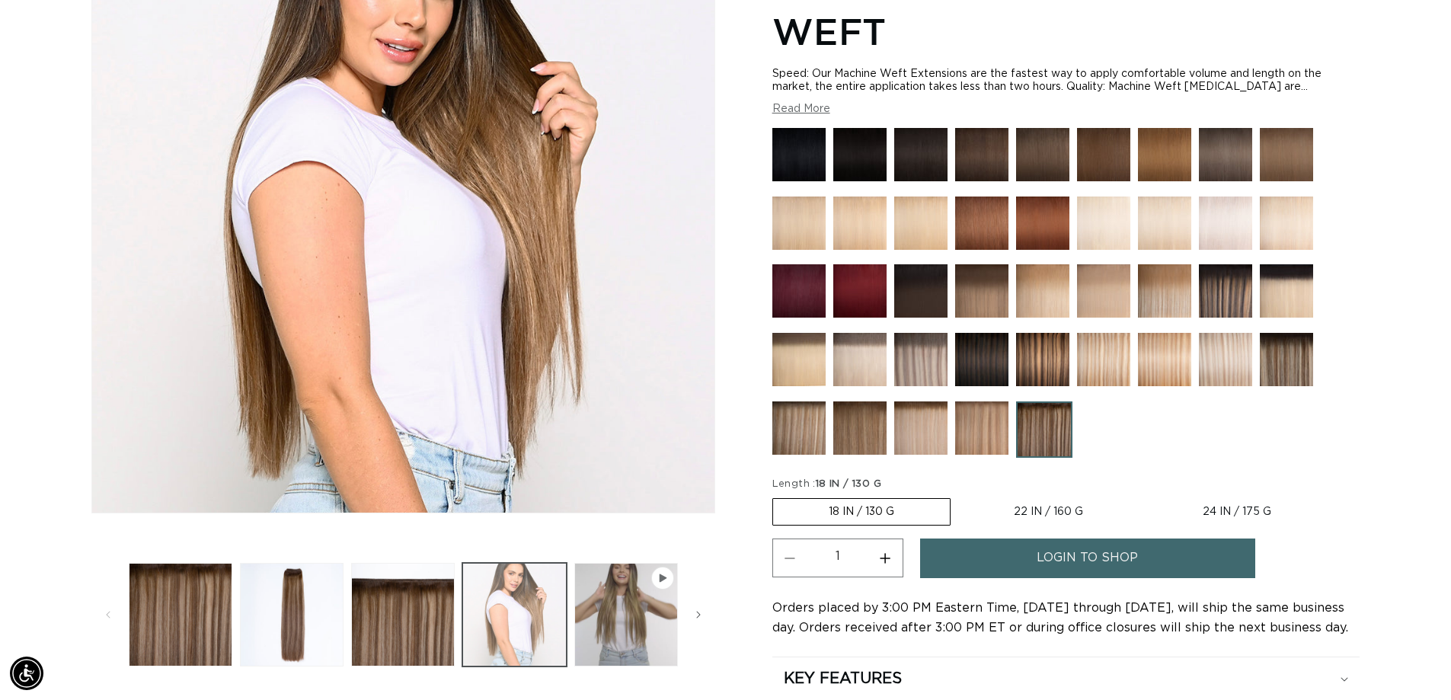
scroll to position [210, 0]
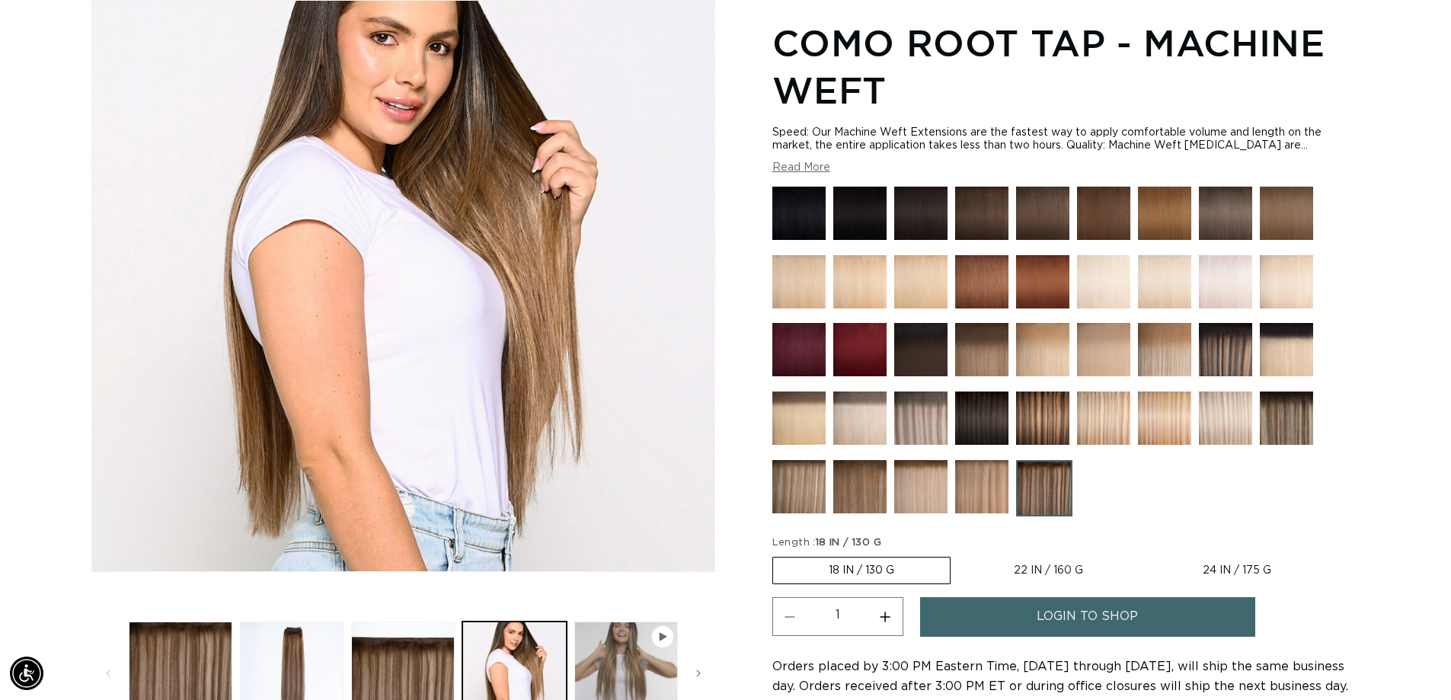
click at [1214, 415] on img at bounding box center [1224, 417] width 53 height 53
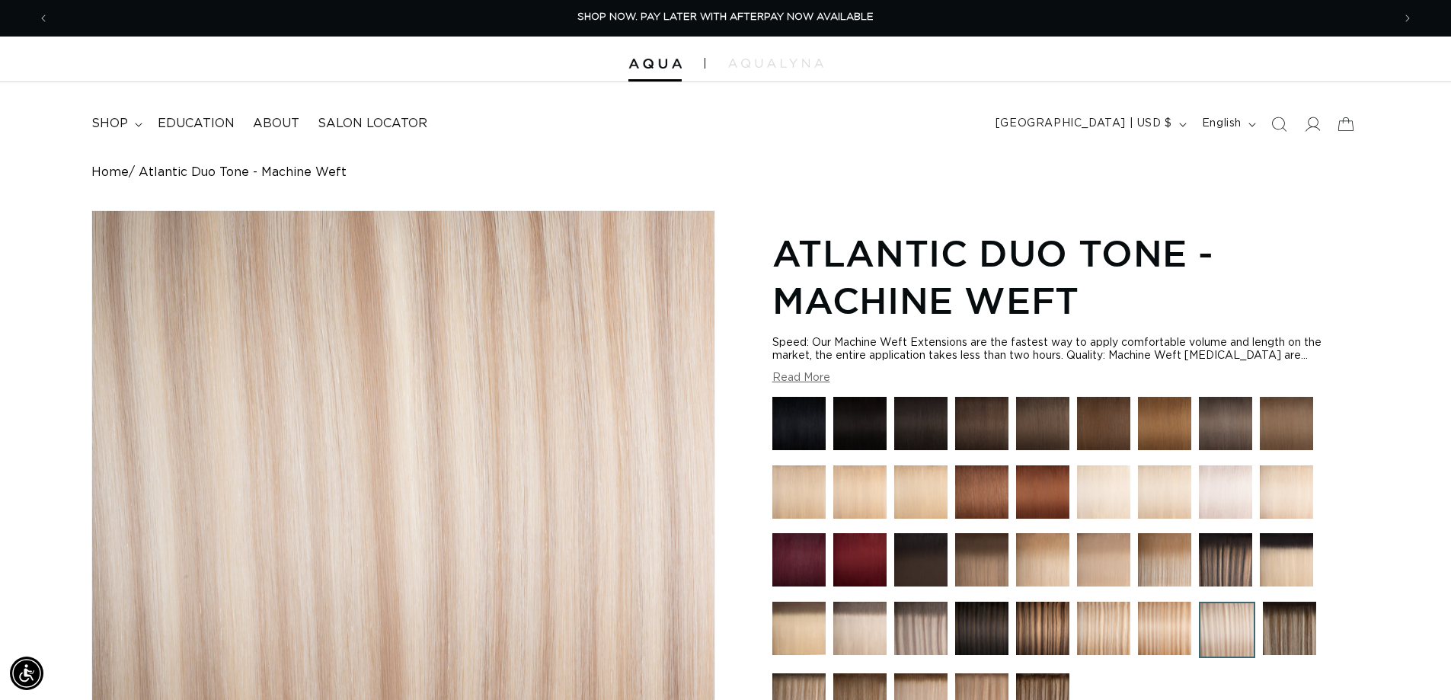
click at [1275, 425] on img at bounding box center [1285, 423] width 53 height 53
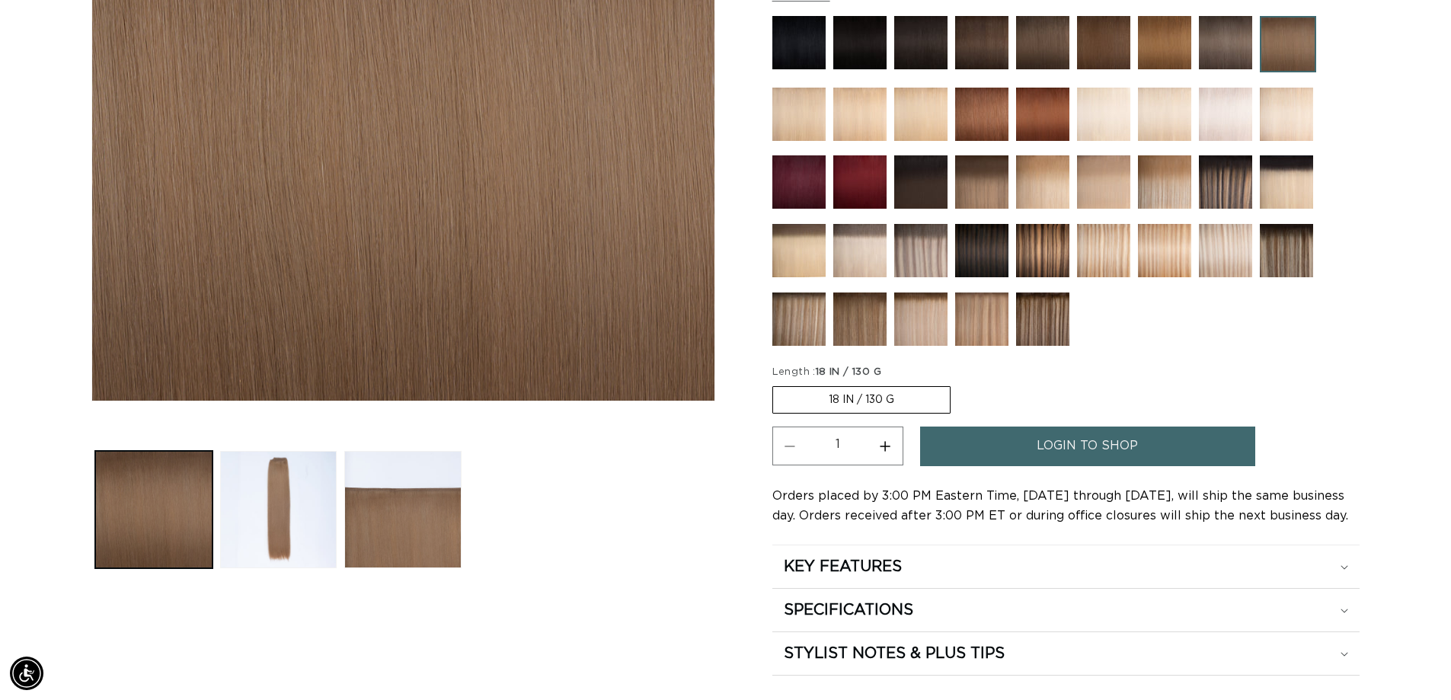
scroll to position [0, 2685]
